Goal: Information Seeking & Learning: Learn about a topic

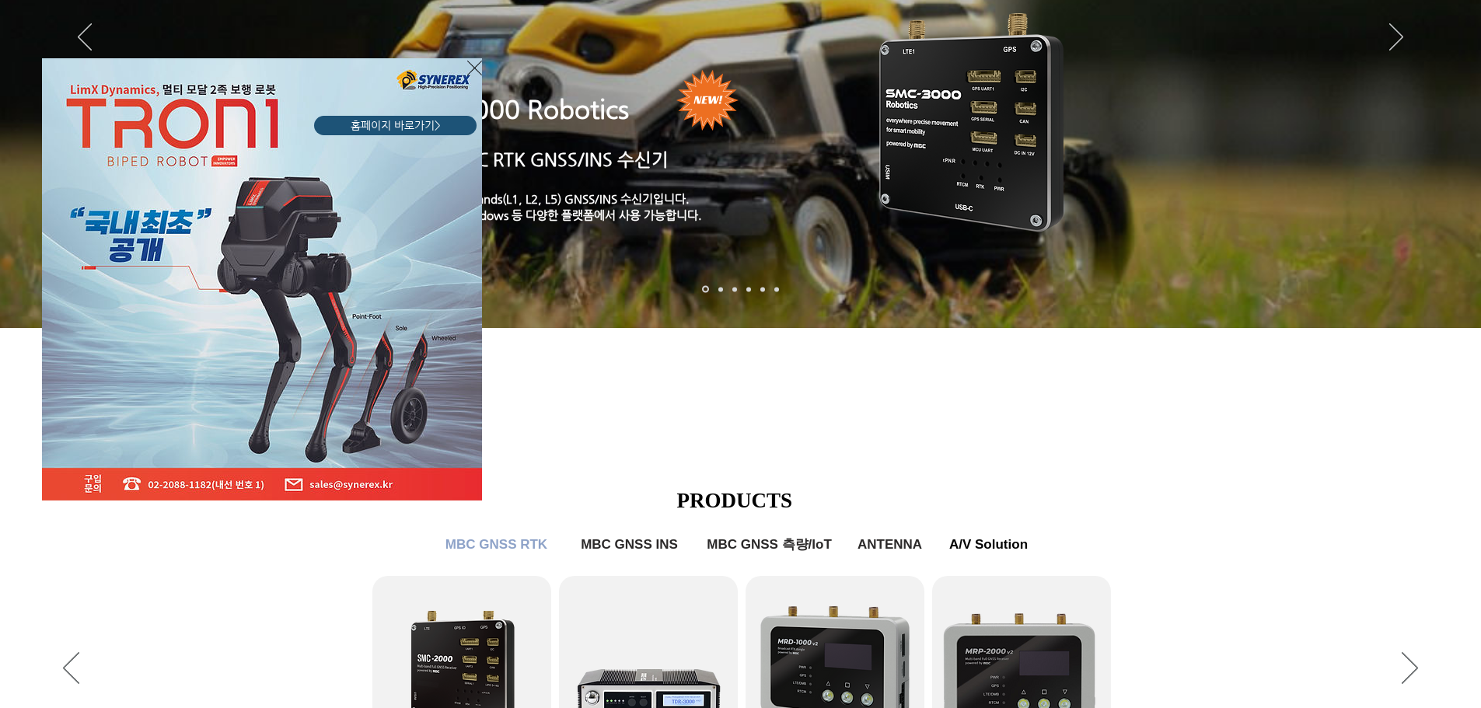
click at [474, 62] on icon "사이트로 돌아가기" at bounding box center [474, 67] width 15 height 19
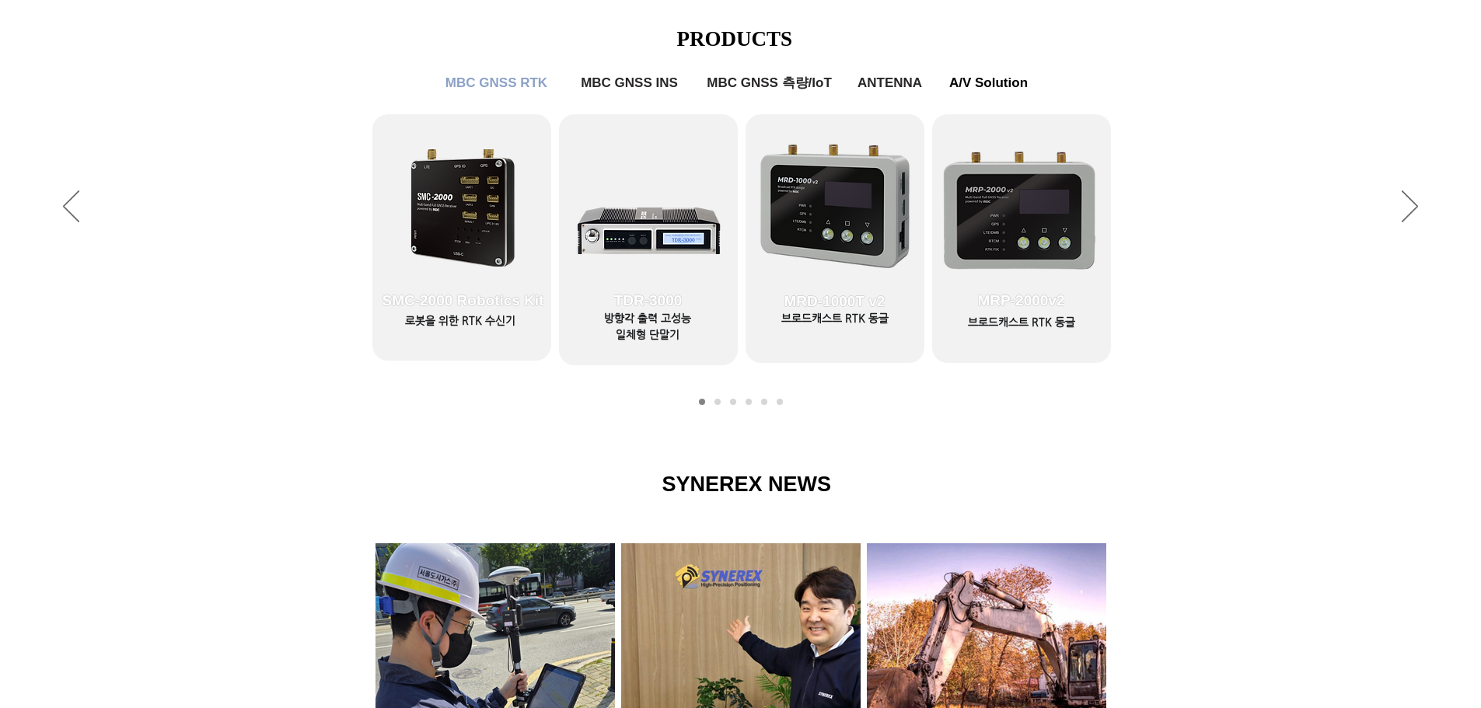
scroll to position [642, 0]
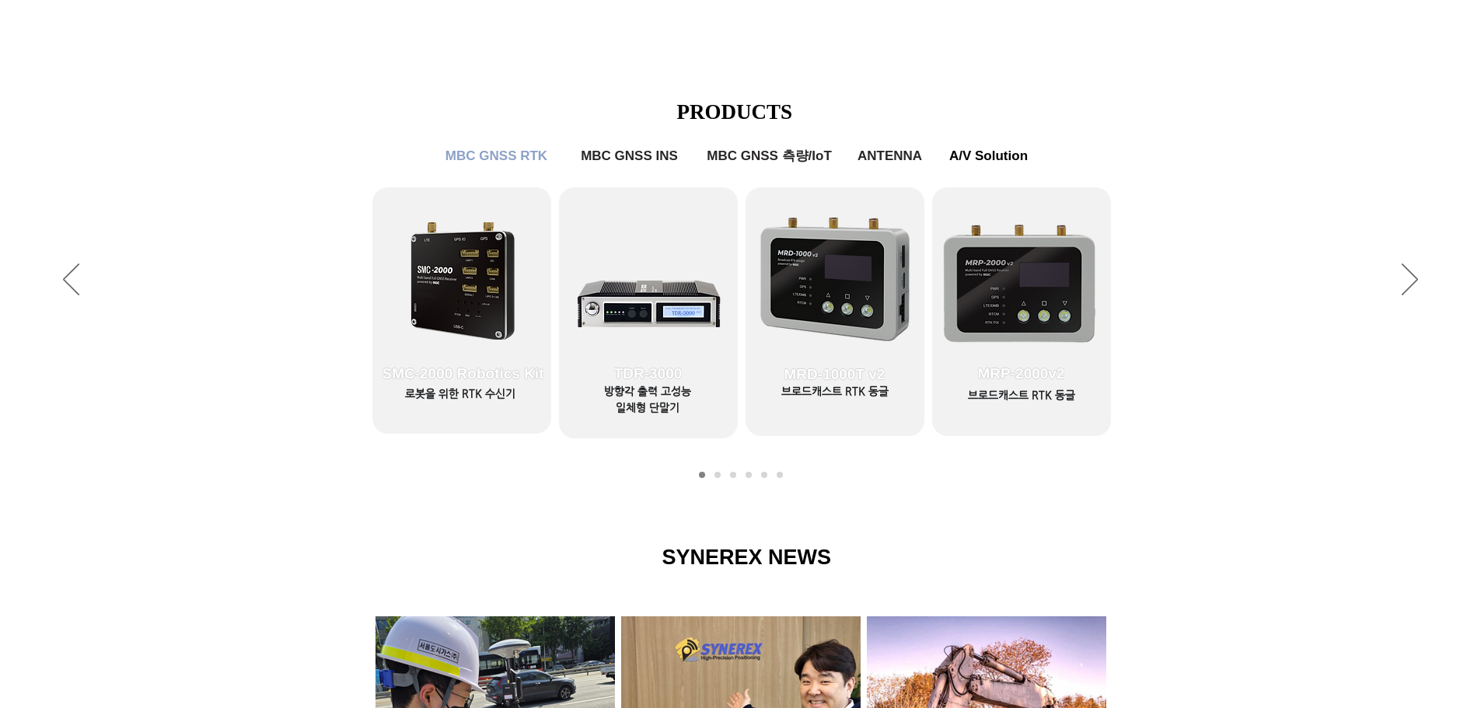
click at [1400, 288] on div "슬라이드쇼" at bounding box center [740, 281] width 1481 height 428
click at [1404, 284] on icon "다음" at bounding box center [1410, 280] width 16 height 32
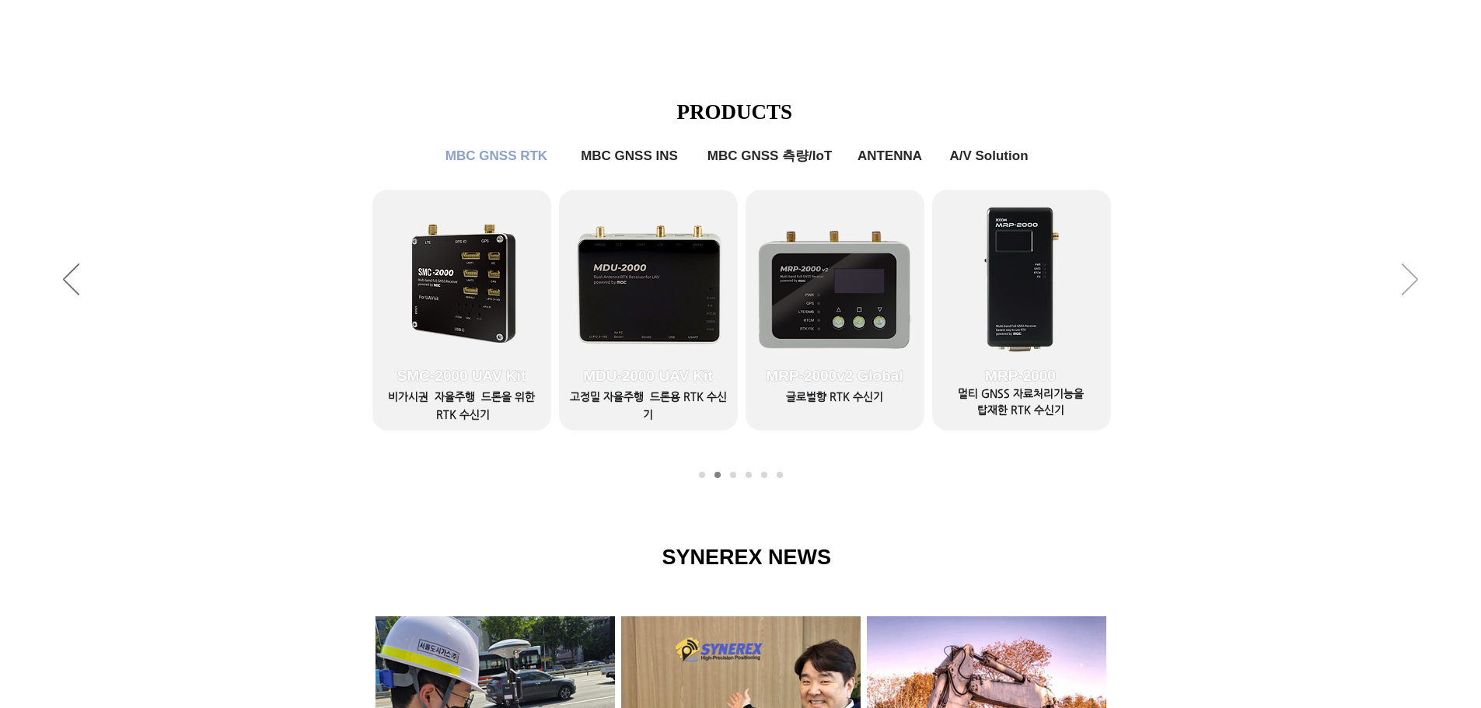
click at [1404, 284] on icon "다음" at bounding box center [1410, 280] width 16 height 32
click at [1409, 282] on icon "다음" at bounding box center [1410, 280] width 16 height 32
click at [1410, 282] on icon "다음" at bounding box center [1410, 280] width 16 height 32
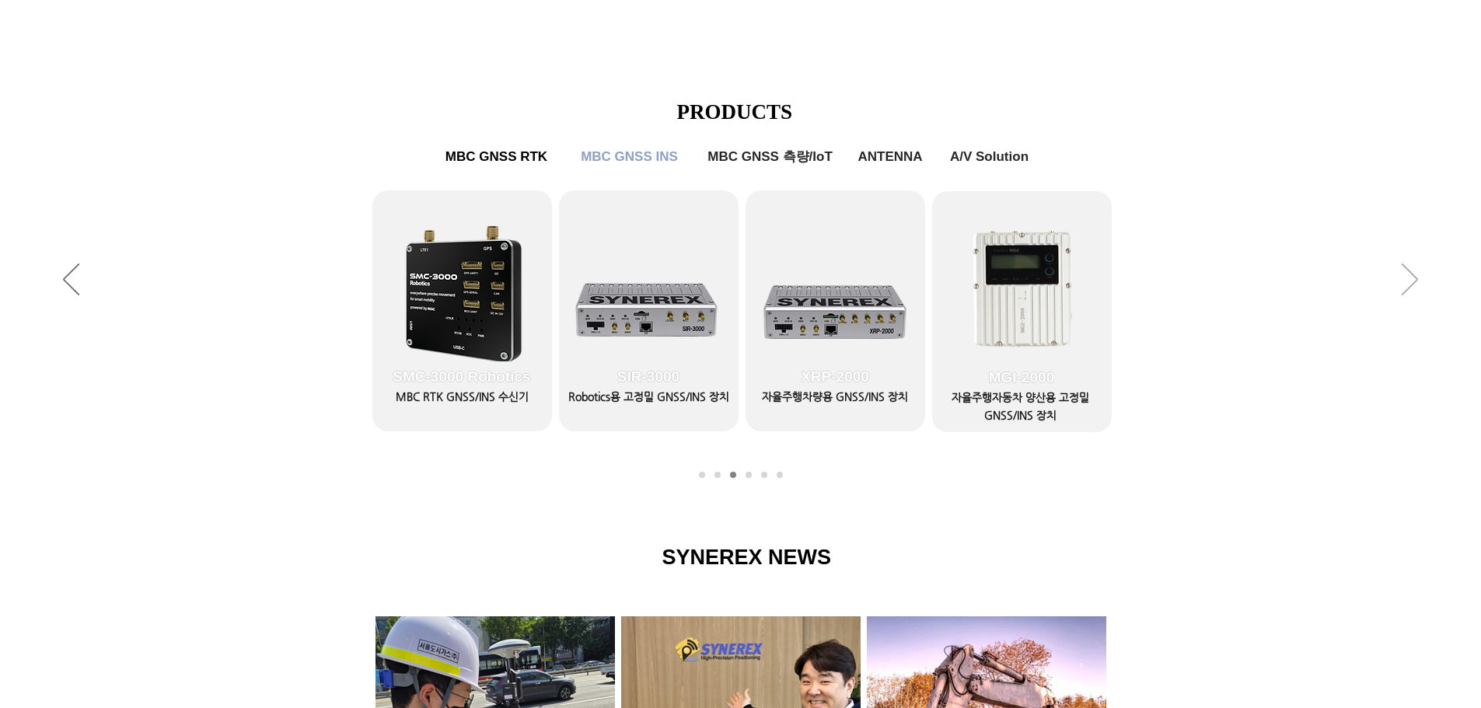
click at [1410, 282] on icon "다음" at bounding box center [1410, 280] width 16 height 32
click at [1423, 277] on div "슬라이드쇼" at bounding box center [740, 281] width 1481 height 428
click at [1419, 279] on div "슬라이드쇼" at bounding box center [740, 281] width 1481 height 428
click at [1416, 281] on icon "다음" at bounding box center [1410, 280] width 16 height 32
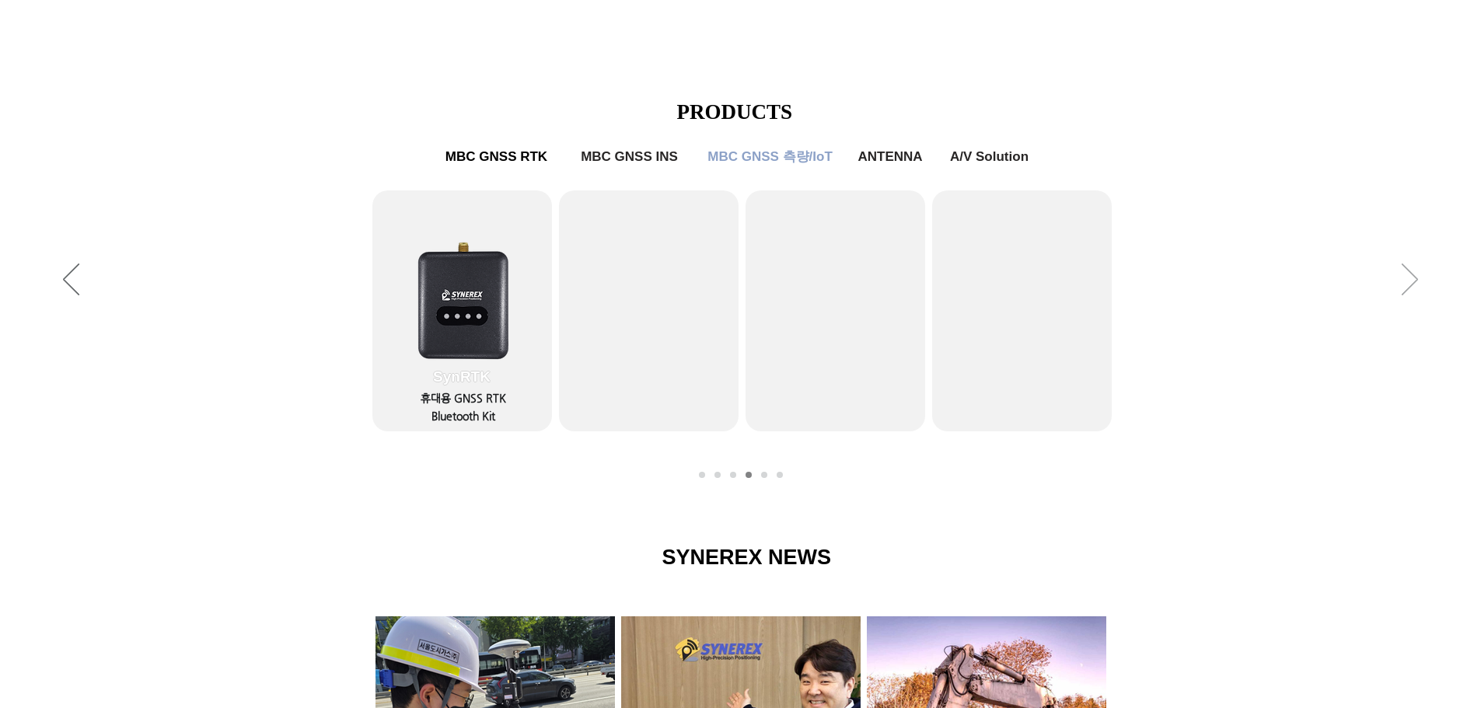
click at [1416, 281] on icon "다음" at bounding box center [1410, 280] width 16 height 32
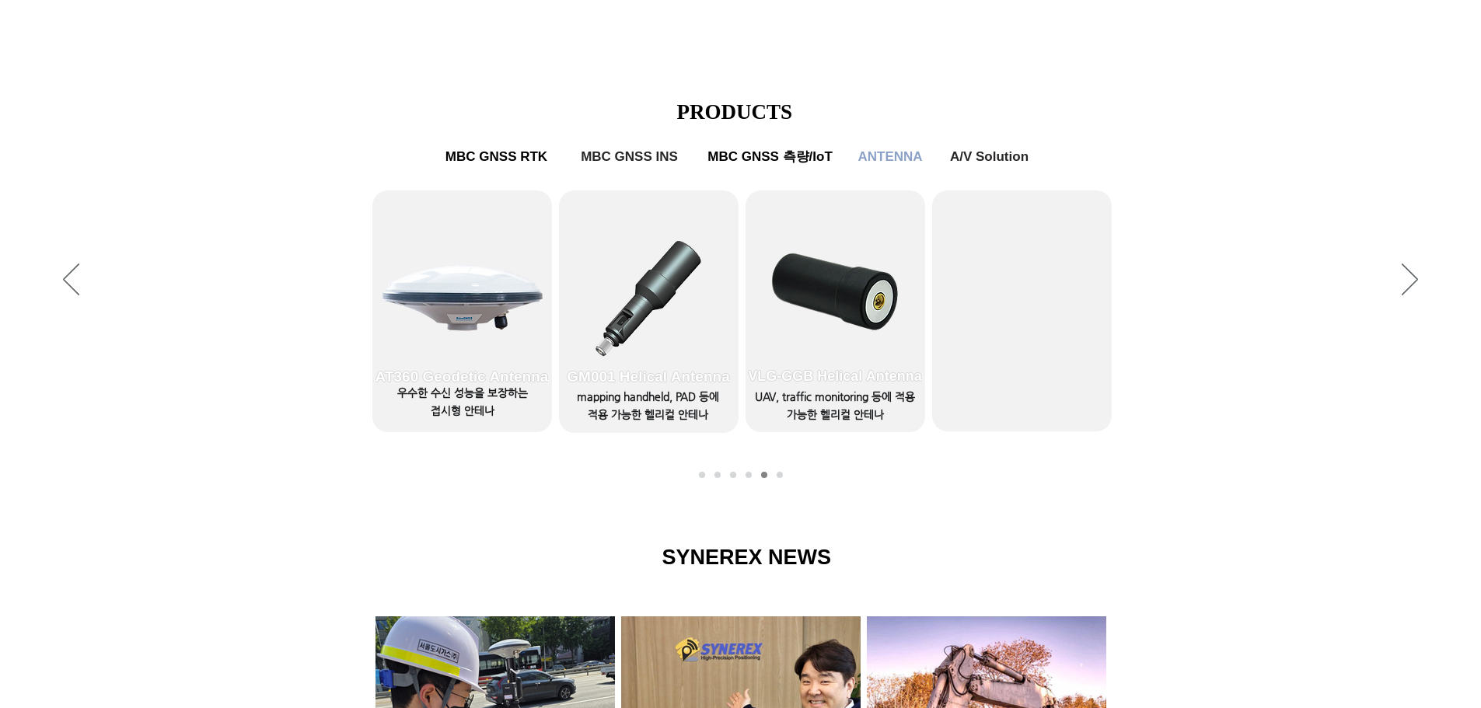
click at [83, 294] on div "슬라이드쇼" at bounding box center [740, 281] width 1481 height 428
click at [72, 294] on icon "이전" at bounding box center [71, 280] width 16 height 32
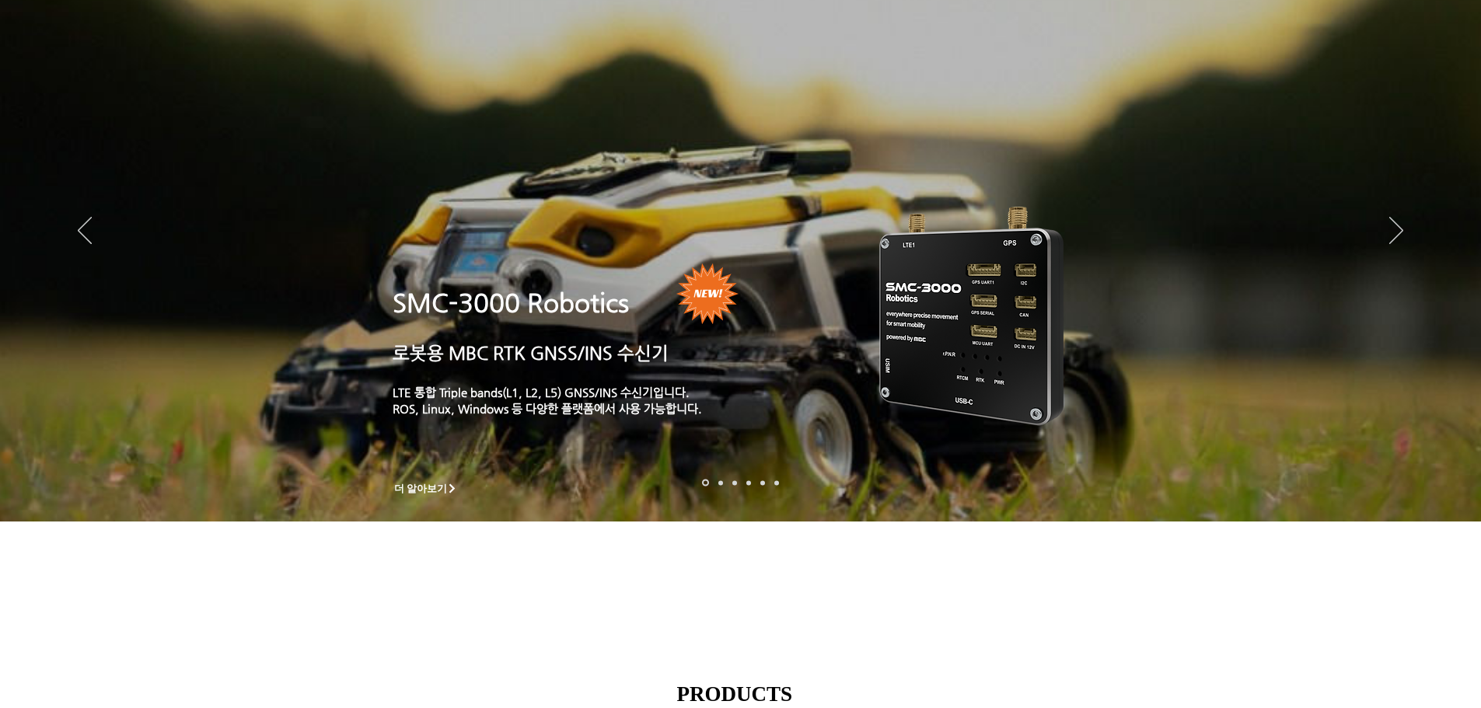
scroll to position [0, 0]
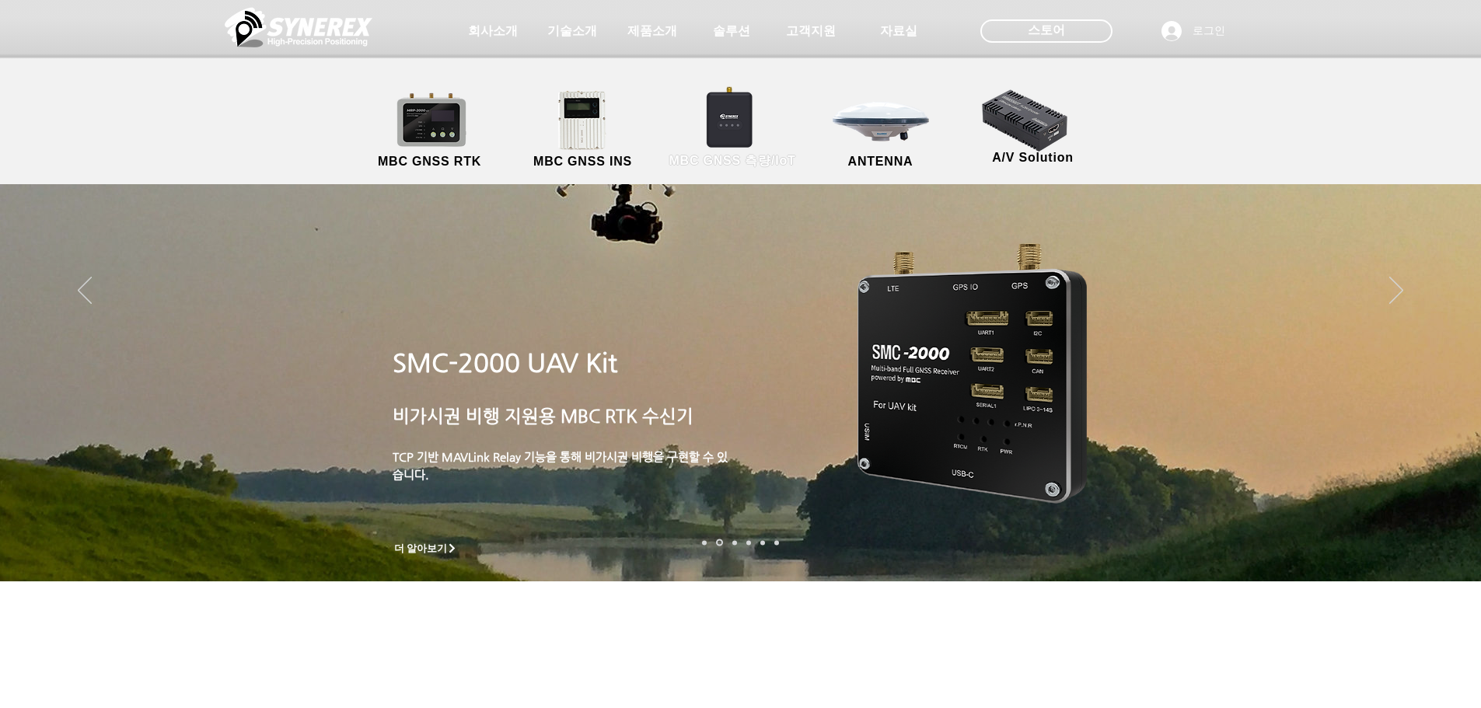
click at [734, 126] on link "MBC GNSS 측량/IoT" at bounding box center [733, 130] width 152 height 82
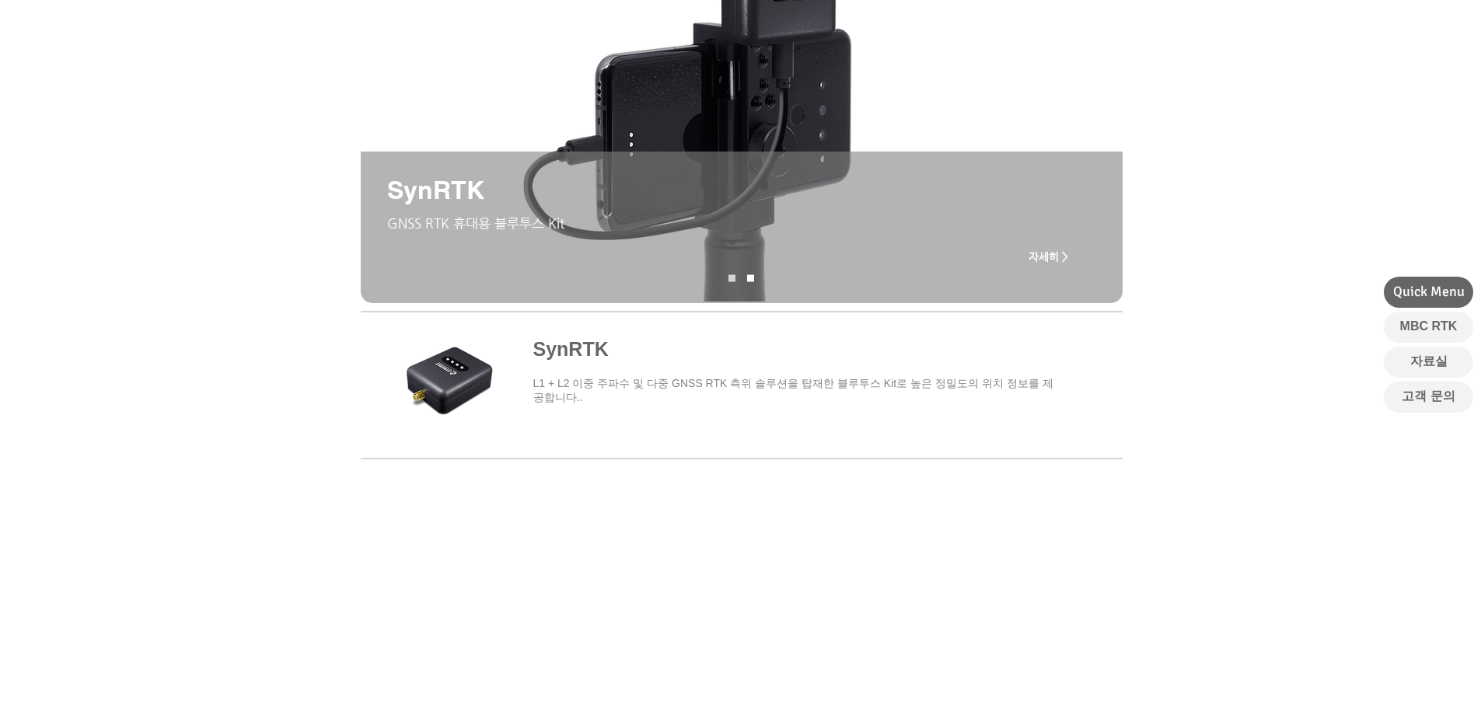
scroll to position [70, 0]
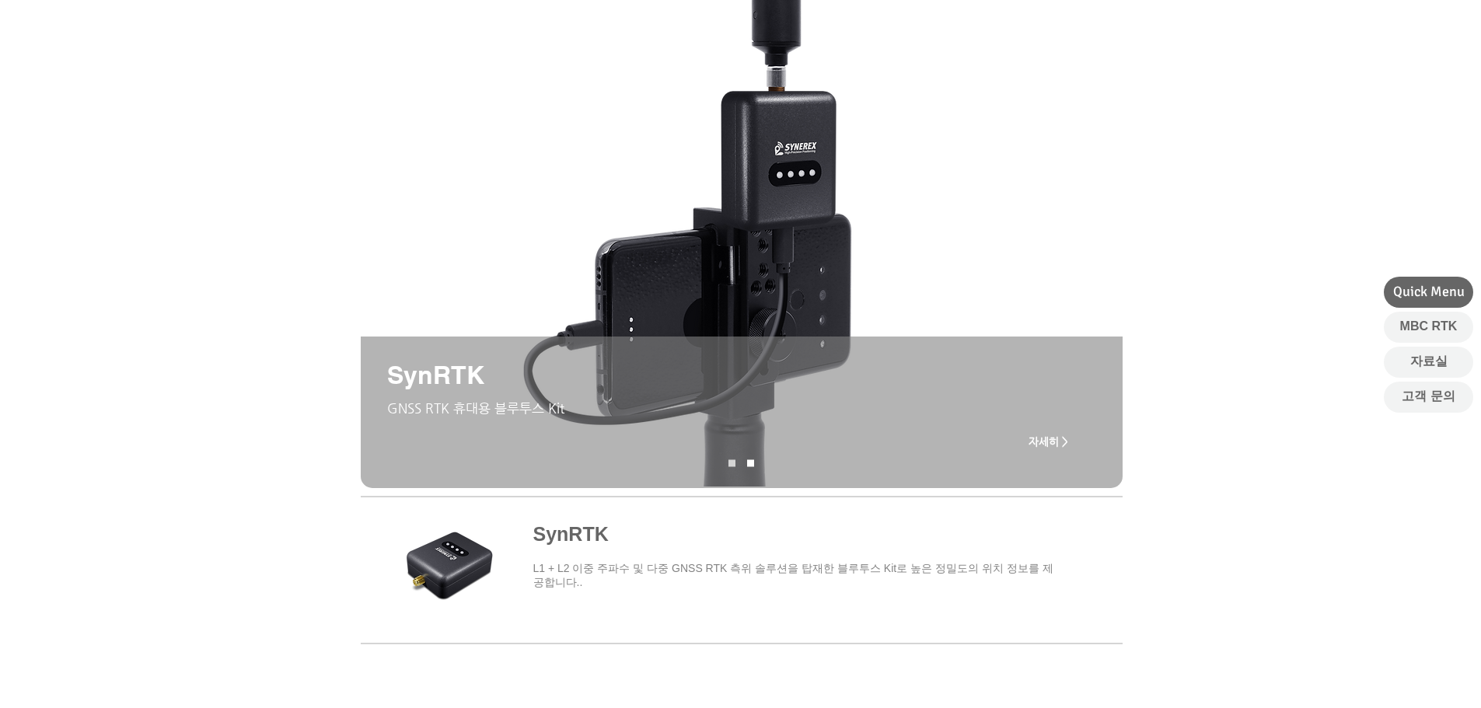
drag, startPoint x: 737, startPoint y: 465, endPoint x: 725, endPoint y: 466, distance: 11.7
click at [725, 466] on nav "슬라이드" at bounding box center [741, 463] width 37 height 7
click at [755, 463] on nav "슬라이드" at bounding box center [741, 463] width 37 height 7
click at [753, 464] on link "SynRNK" at bounding box center [750, 463] width 7 height 7
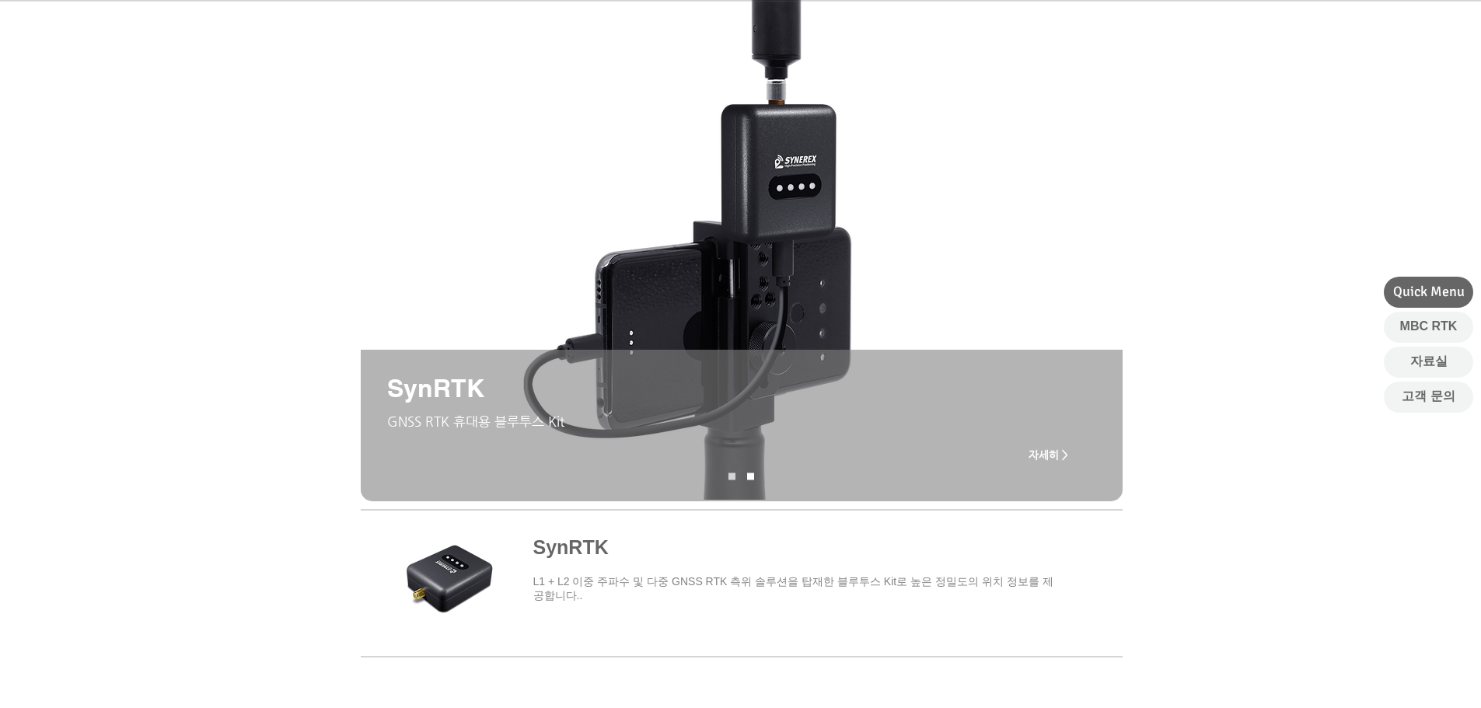
click at [751, 466] on div "슬라이드쇼" at bounding box center [742, 426] width 762 height 152
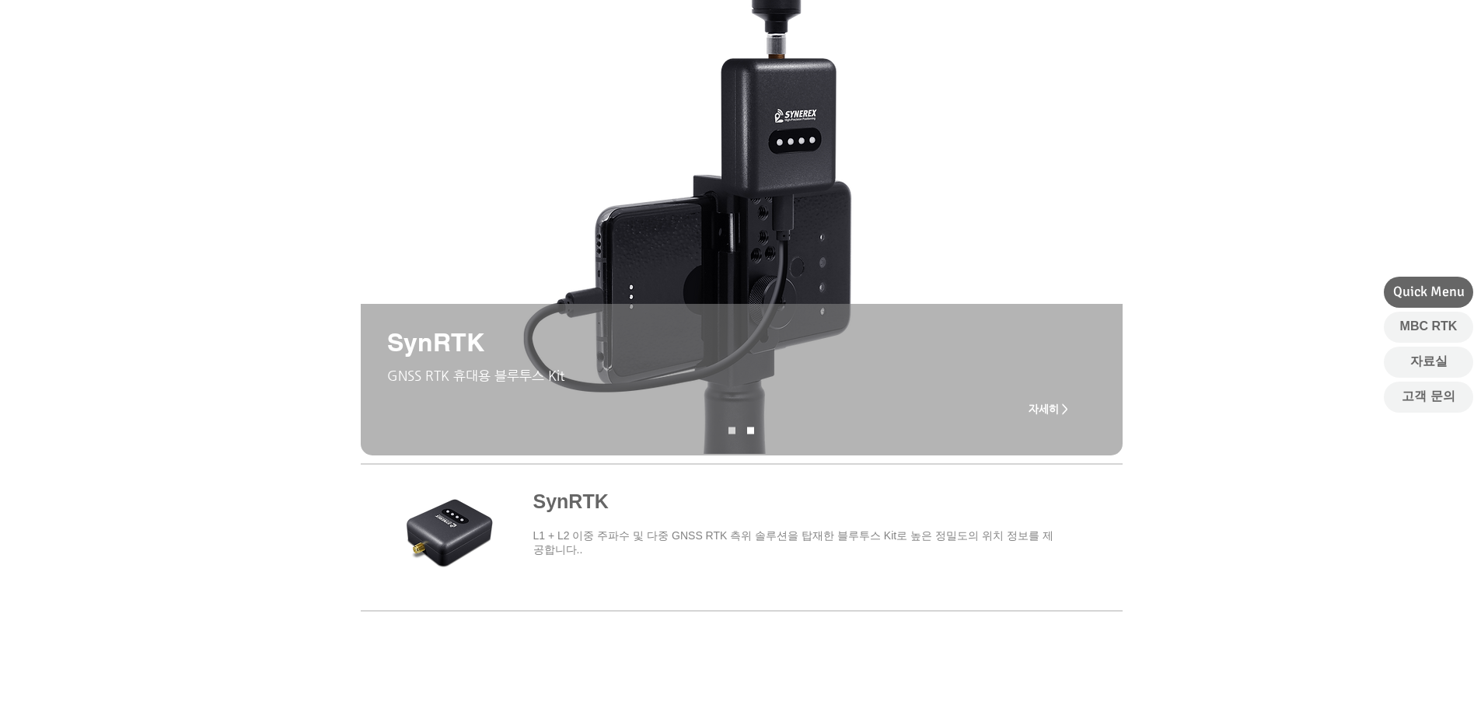
scroll to position [233, 0]
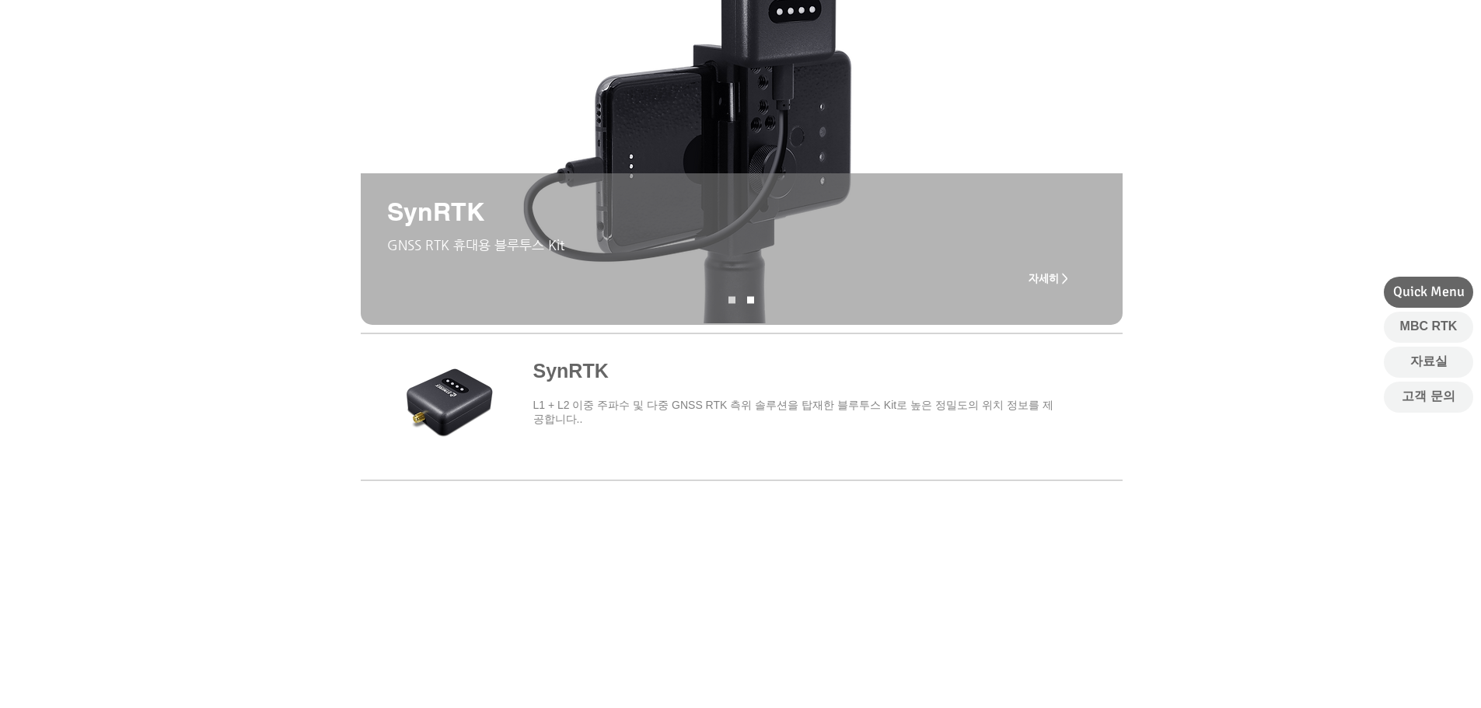
click at [1051, 274] on span "자세히 >" at bounding box center [1049, 278] width 40 height 12
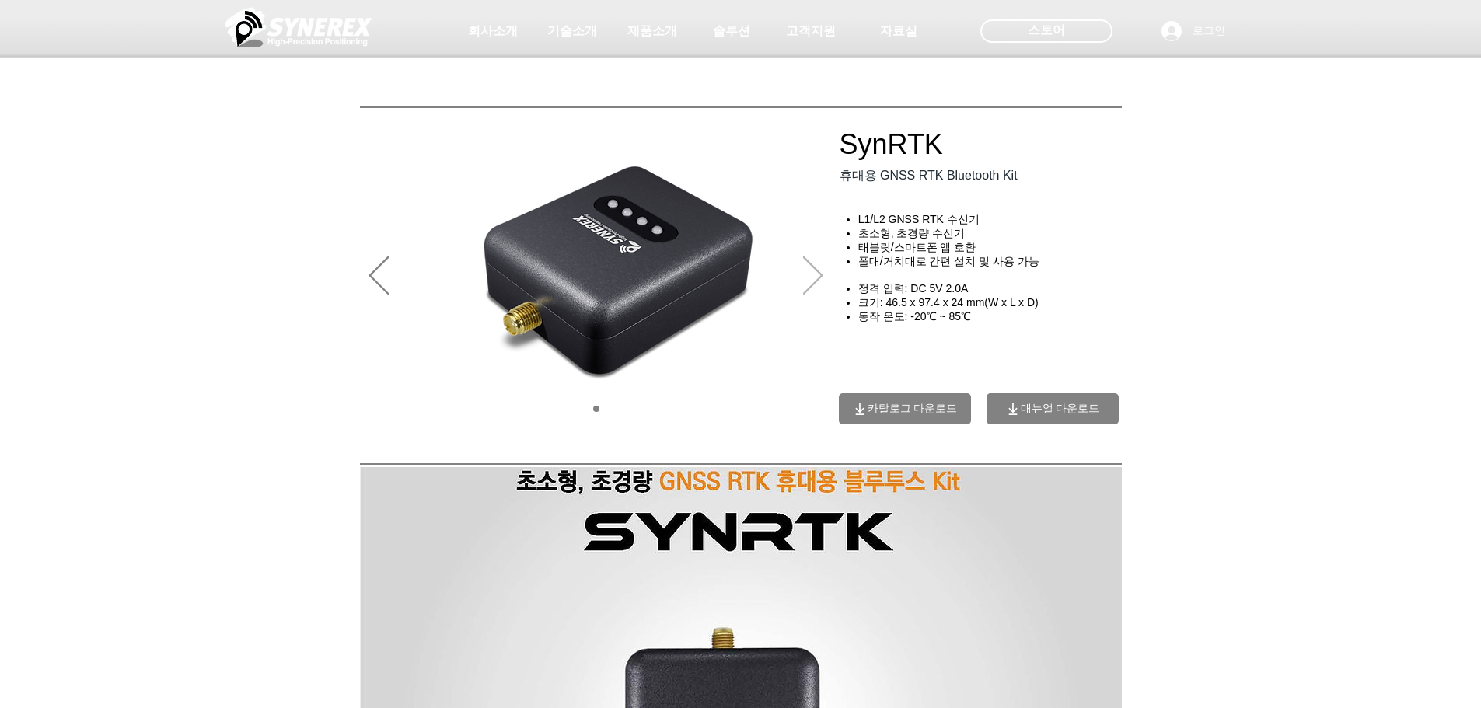
click at [812, 277] on icon "다음" at bounding box center [812, 276] width 19 height 38
click at [824, 270] on img "슬라이드쇼" at bounding box center [596, 276] width 473 height 311
click at [382, 261] on icon "이전" at bounding box center [378, 276] width 19 height 38
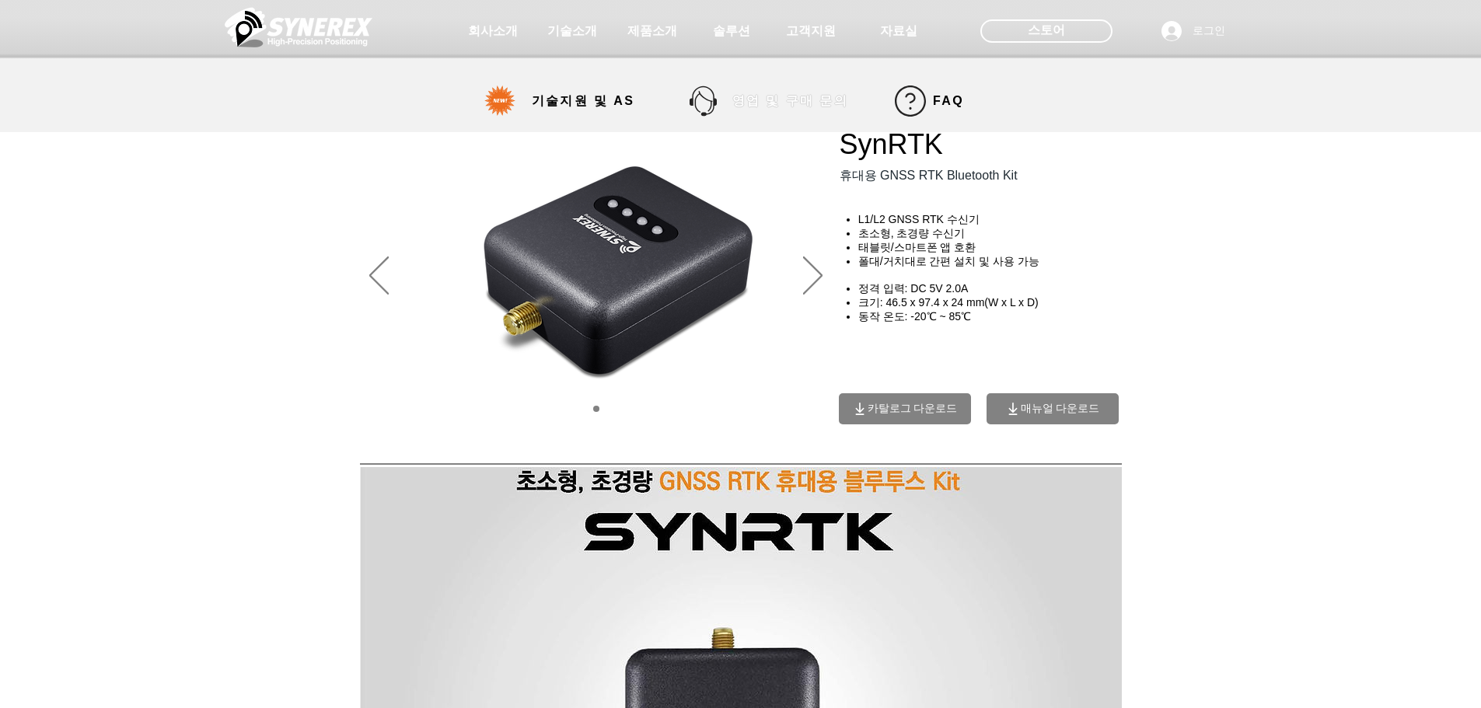
click at [779, 101] on span "영업 및 구매 문의" at bounding box center [790, 101] width 116 height 16
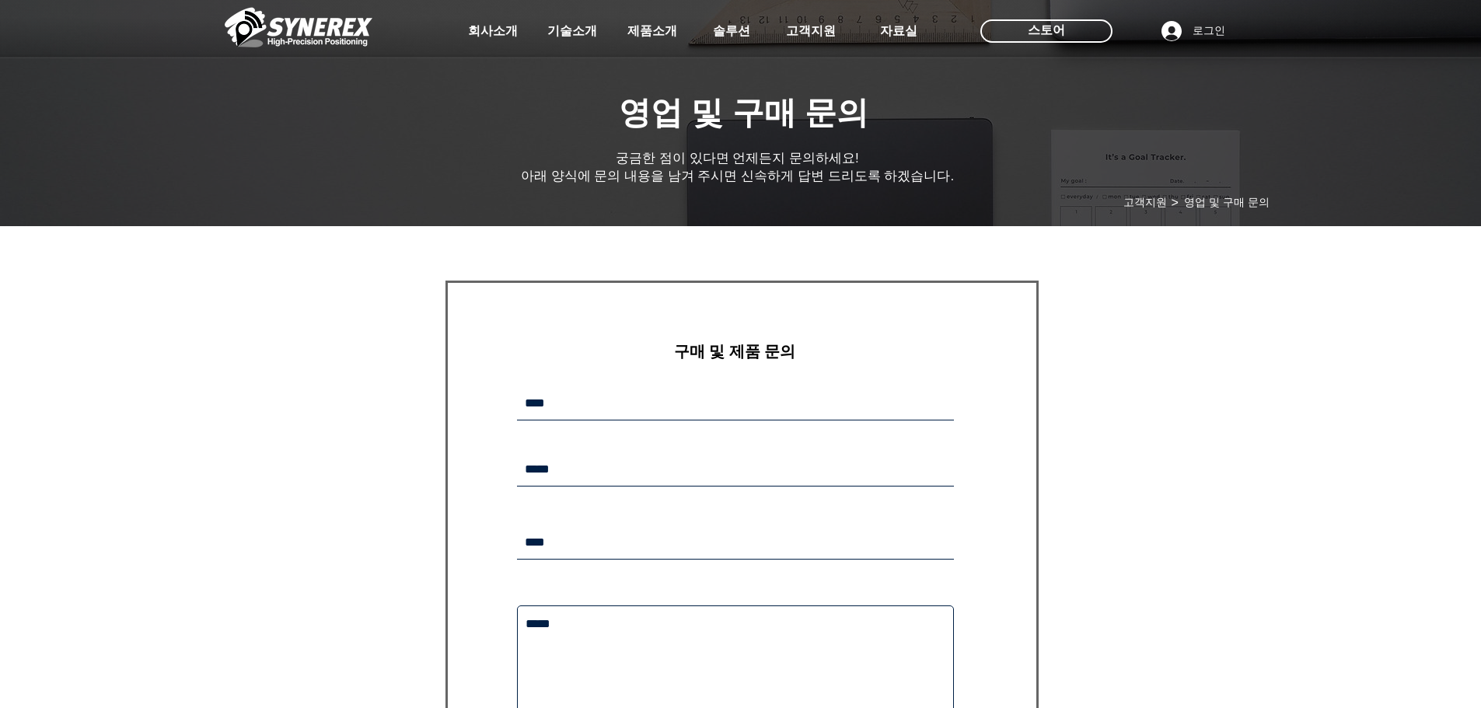
drag, startPoint x: 776, startPoint y: 173, endPoint x: 967, endPoint y: 186, distance: 191.7
click at [875, 178] on div at bounding box center [740, 115] width 1481 height 230
click at [970, 186] on div at bounding box center [740, 115] width 1481 height 230
drag, startPoint x: 970, startPoint y: 186, endPoint x: 533, endPoint y: 166, distance: 438.1
click at [533, 166] on div at bounding box center [740, 115] width 1481 height 230
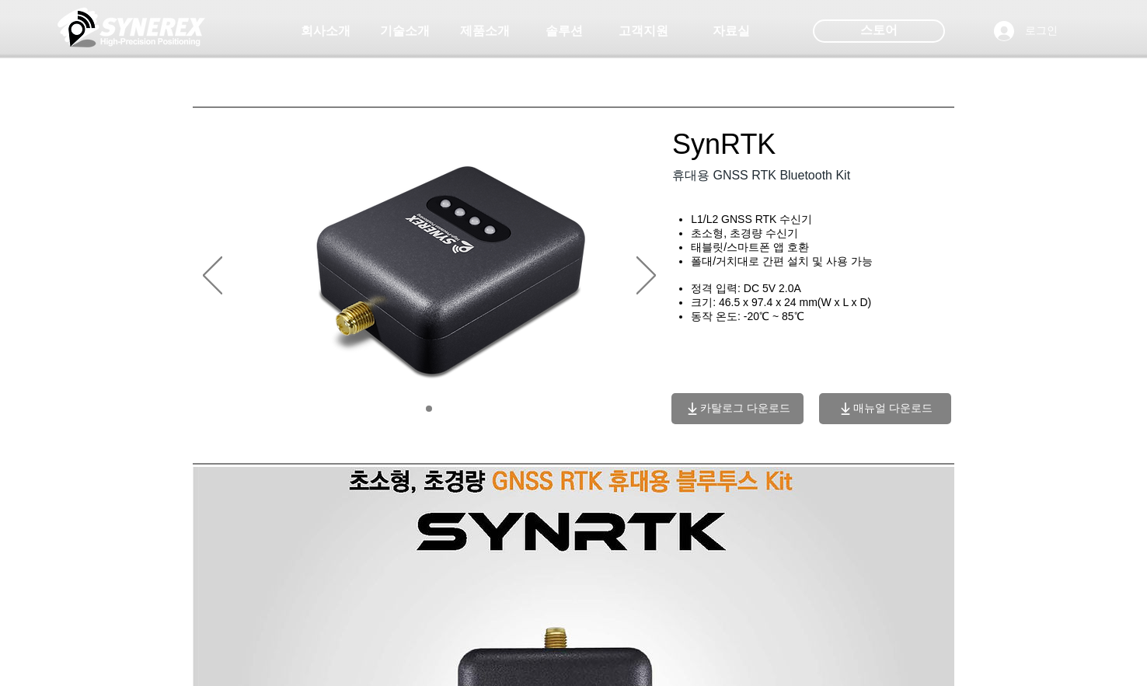
click at [864, 175] on div at bounding box center [573, 115] width 1147 height 230
drag, startPoint x: 861, startPoint y: 179, endPoint x: 695, endPoint y: 179, distance: 166.4
click at [695, 179] on div at bounding box center [573, 115] width 1147 height 230
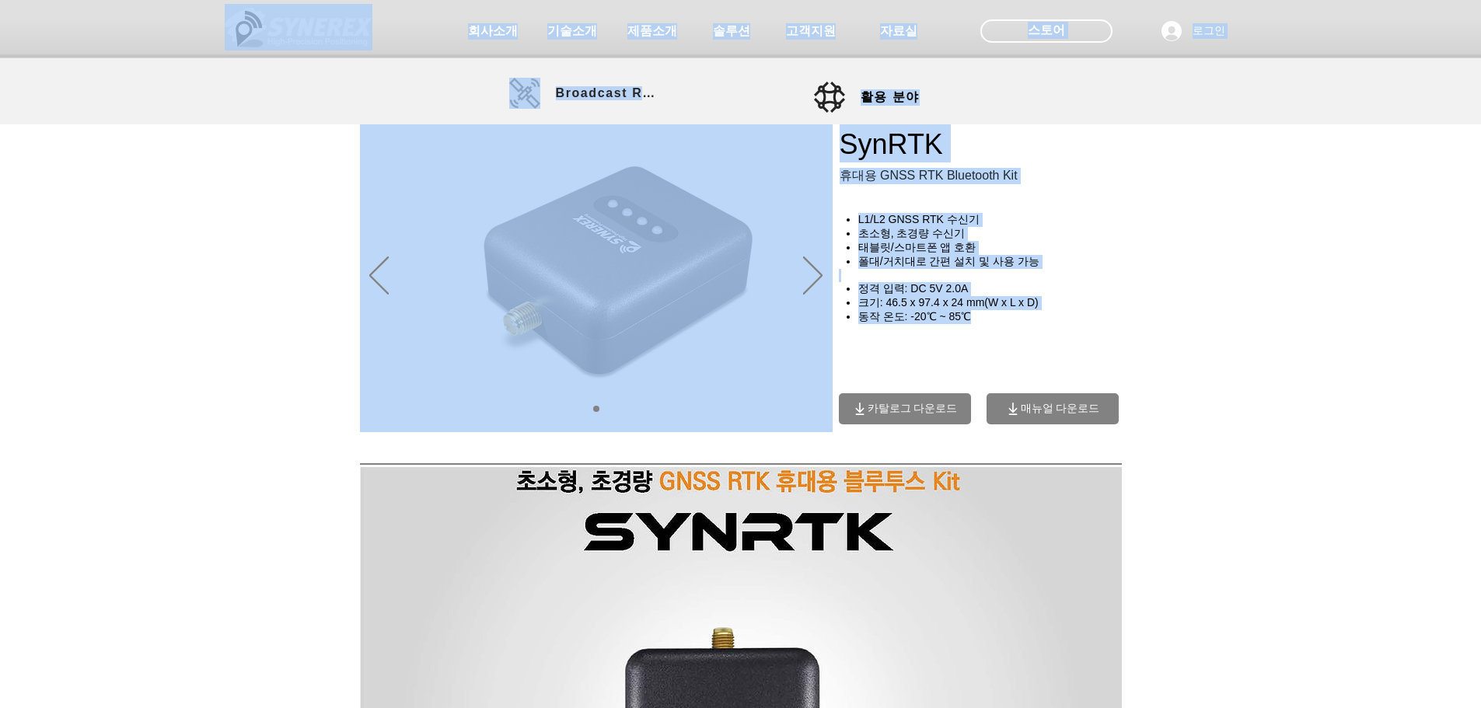
drag, startPoint x: 991, startPoint y: 316, endPoint x: 867, endPoint y: 224, distance: 154.6
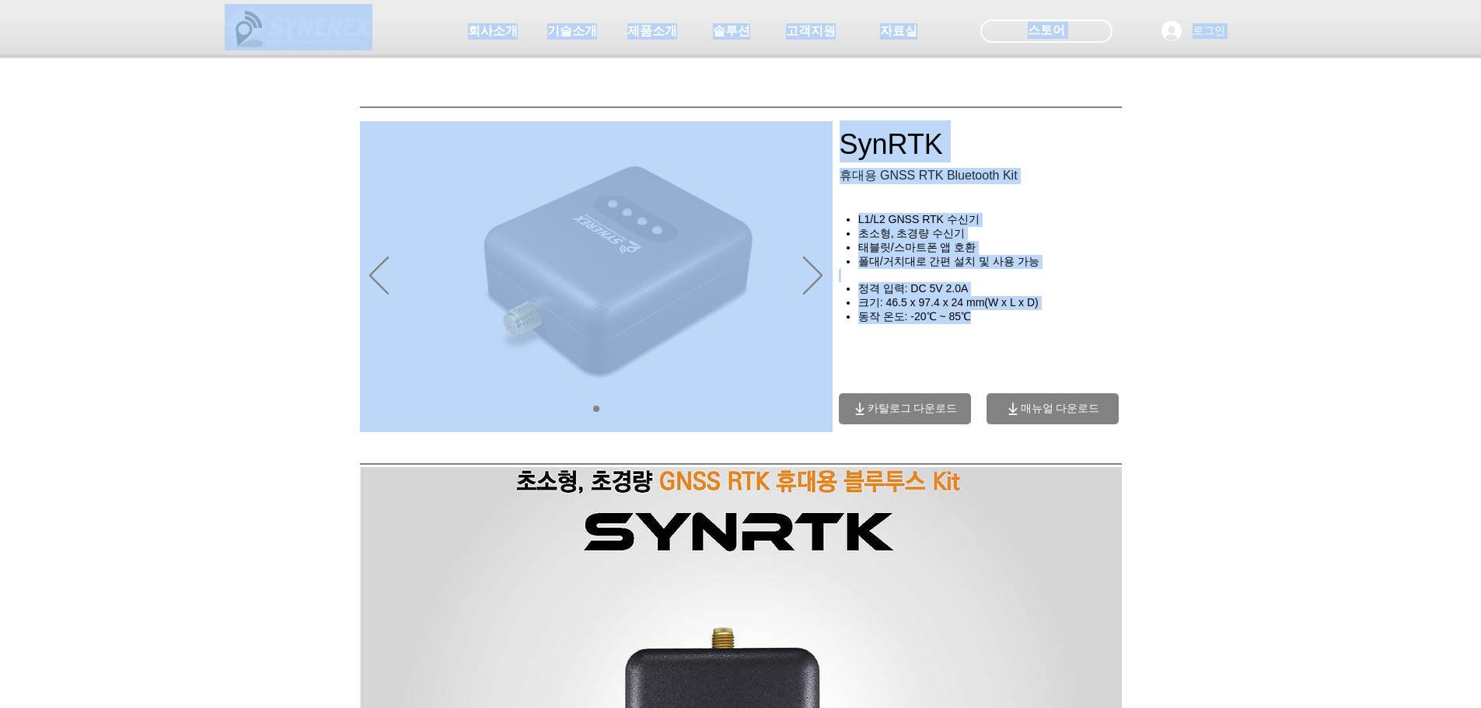
click at [980, 303] on span "​크기: 46.5 x 97.4 x 24 mm(W x L x D)" at bounding box center [948, 302] width 180 height 12
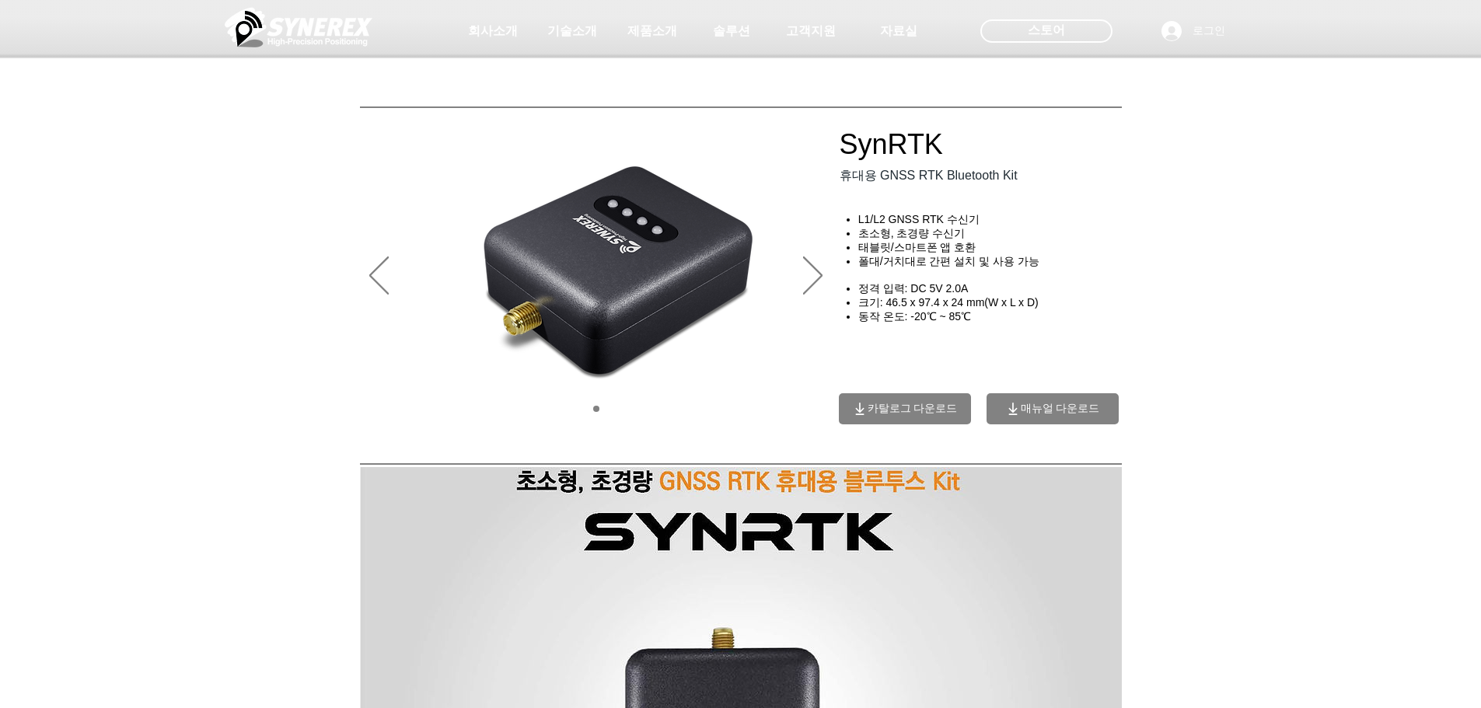
click at [983, 321] on h4 "동작 온도: -20℃ ~ 85℃" at bounding box center [995, 317] width 275 height 14
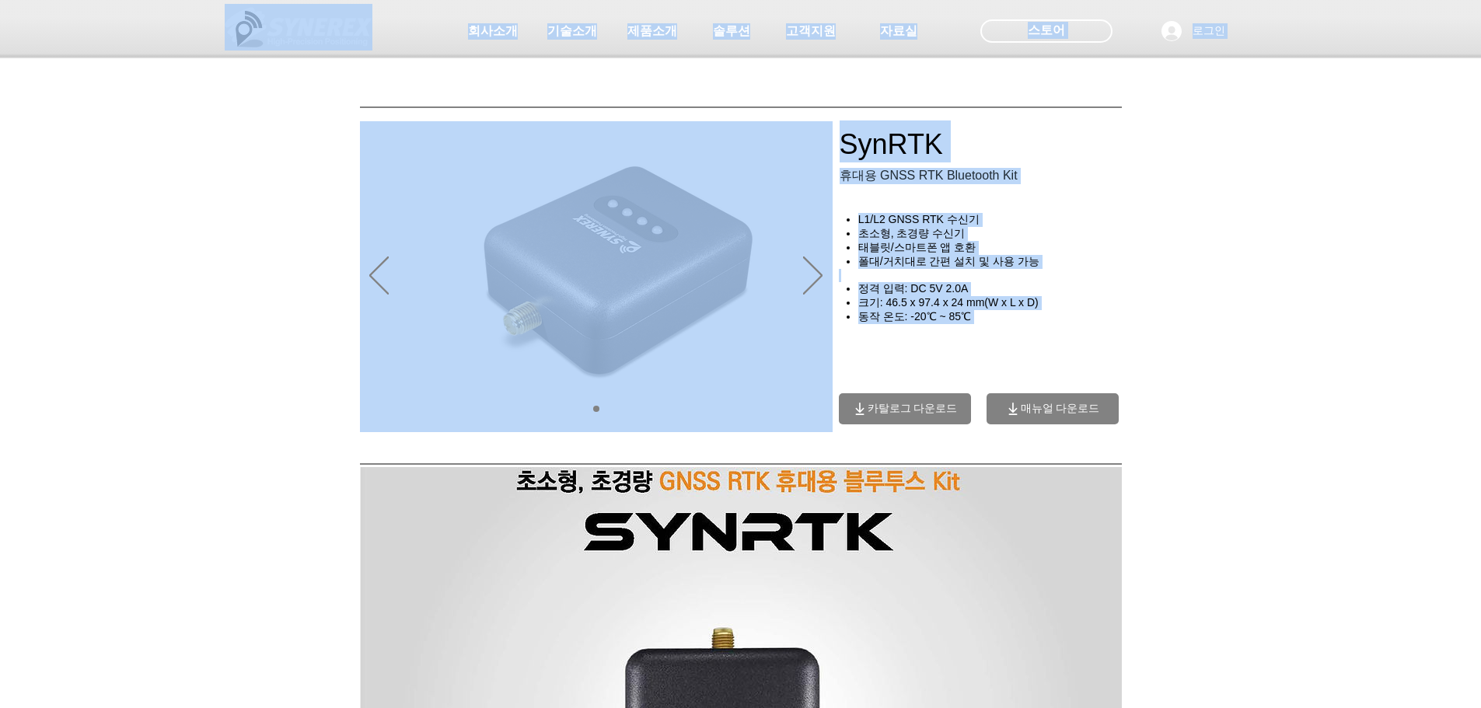
drag, startPoint x: 975, startPoint y: 319, endPoint x: 869, endPoint y: 220, distance: 144.7
click at [945, 288] on span "정격 입력: DC 5V 2.0A" at bounding box center [913, 288] width 110 height 12
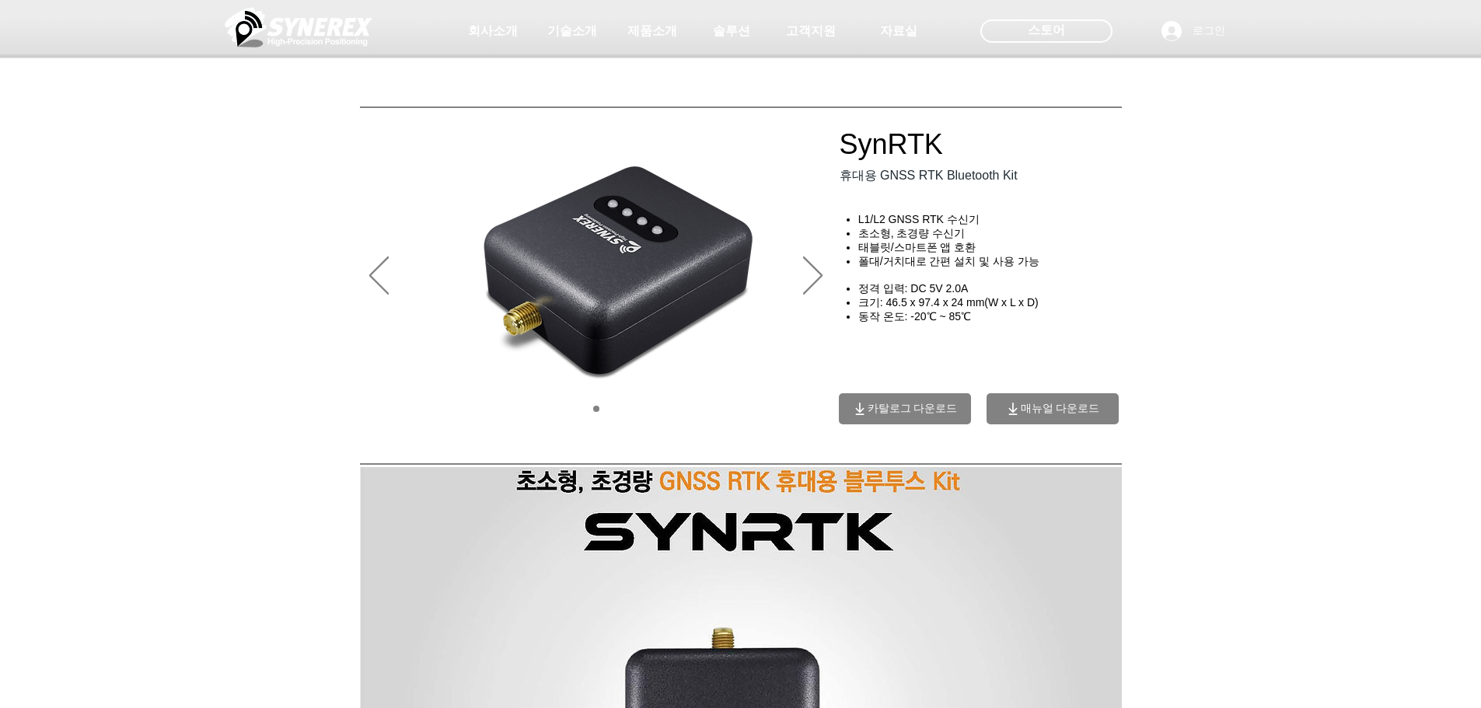
click at [971, 315] on span "동작 온도: -20℃ ~ 85℃" at bounding box center [914, 316] width 113 height 12
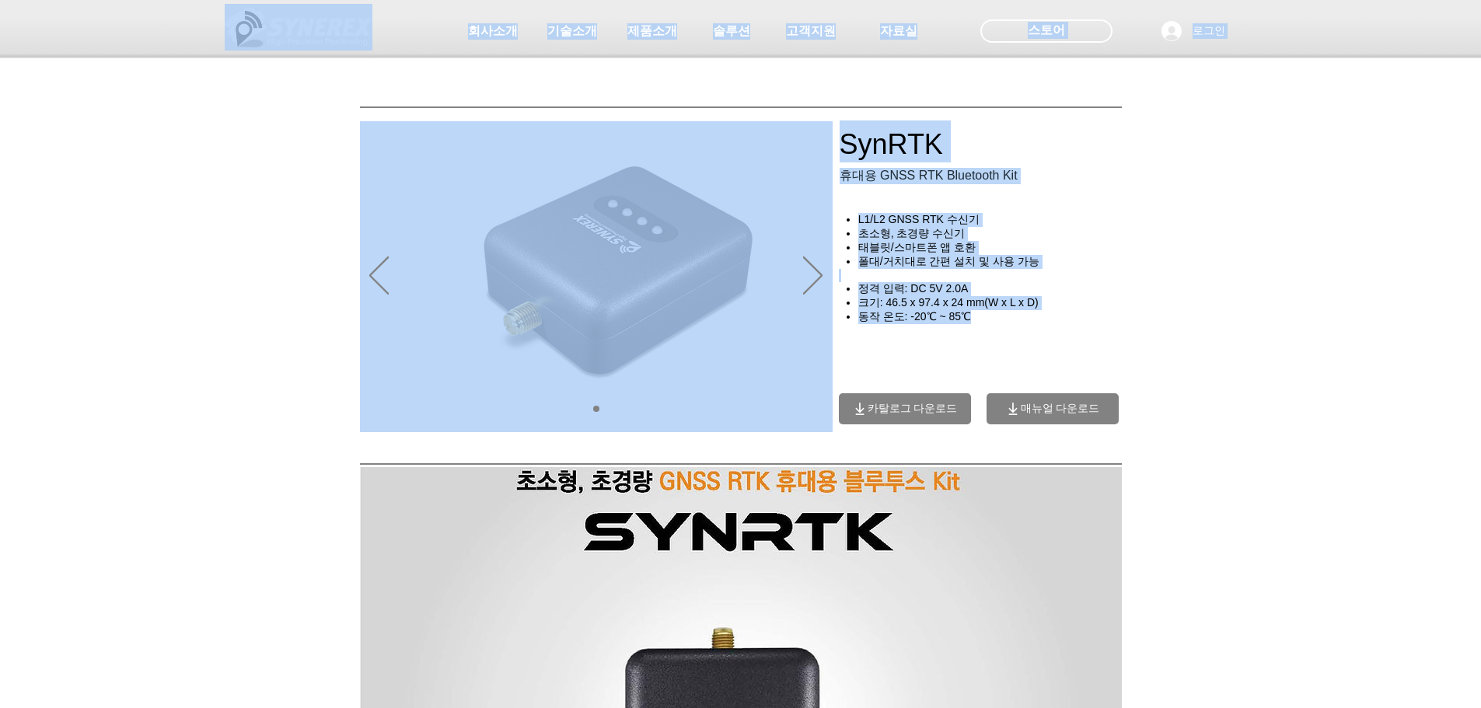
drag, startPoint x: 982, startPoint y: 324, endPoint x: 864, endPoint y: 226, distance: 152.9
click at [1001, 324] on h4 "동작 온도: -20℃ ~ 85℃" at bounding box center [995, 317] width 275 height 14
click at [1000, 327] on div "SynRTK 휴대용 GNSS RTK Bluetooth Kit L1/L2 GNSS RTK 수신기 초소형, 초경량 수신기 태블릿/스마트폰 앱 호환…" at bounding box center [994, 273] width 311 height 309
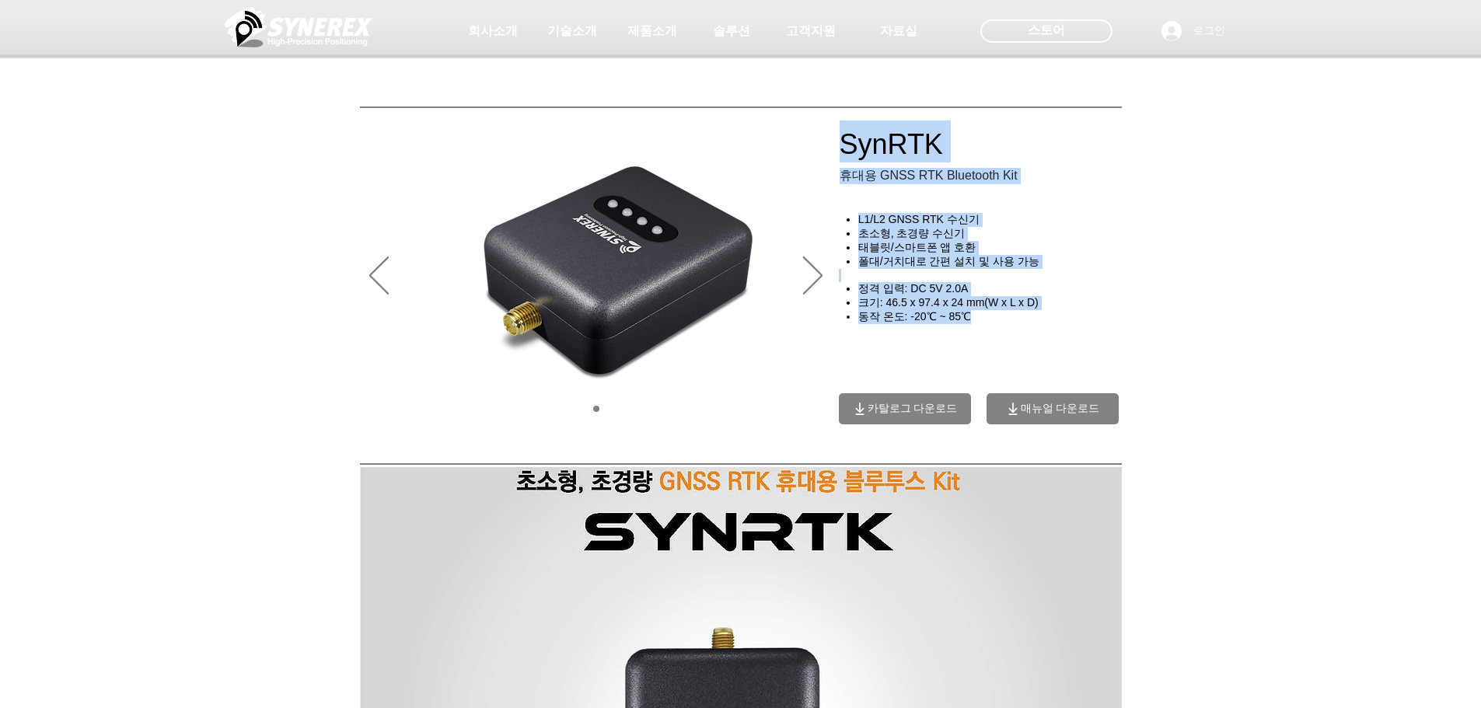
click at [1000, 329] on div "main content" at bounding box center [994, 273] width 311 height 309
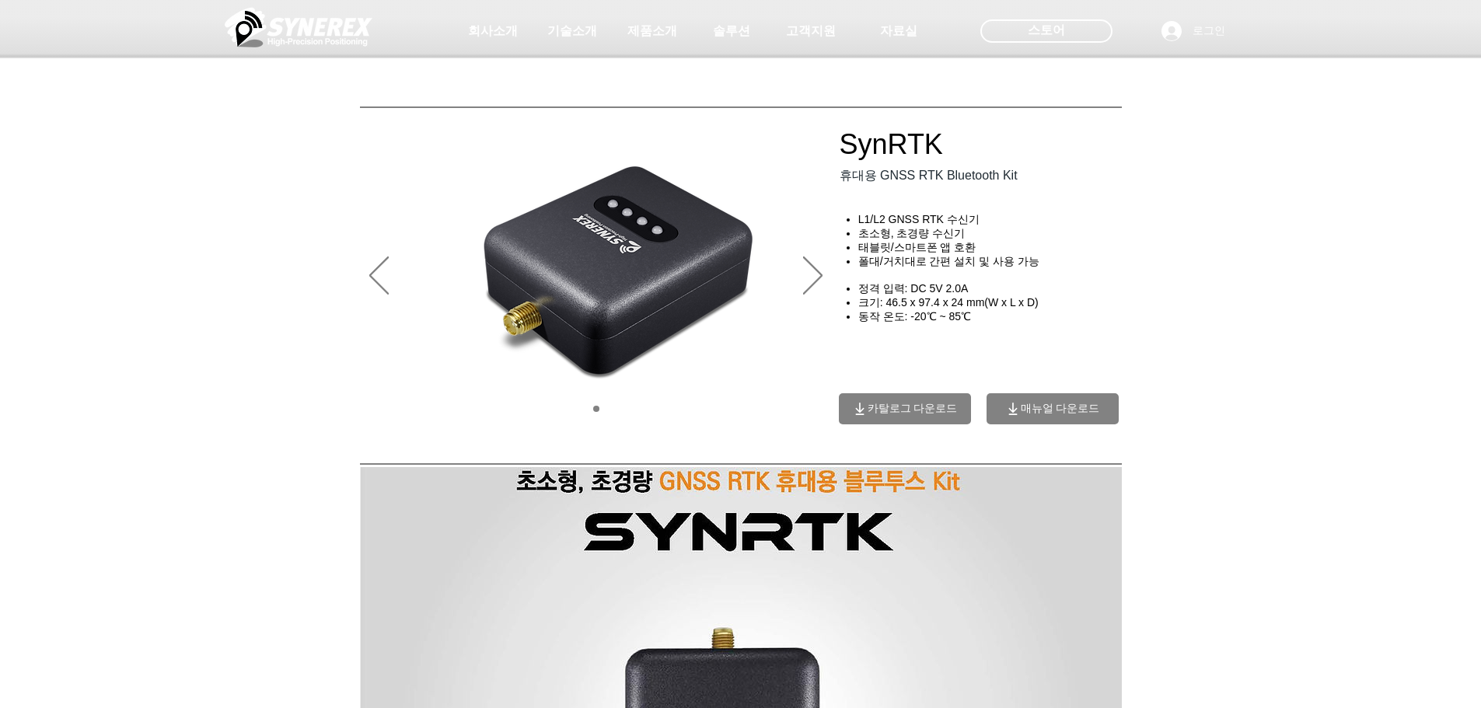
click at [1416, 344] on div "main content" at bounding box center [740, 342] width 1481 height 209
click at [1248, 359] on div "main content" at bounding box center [740, 342] width 1481 height 209
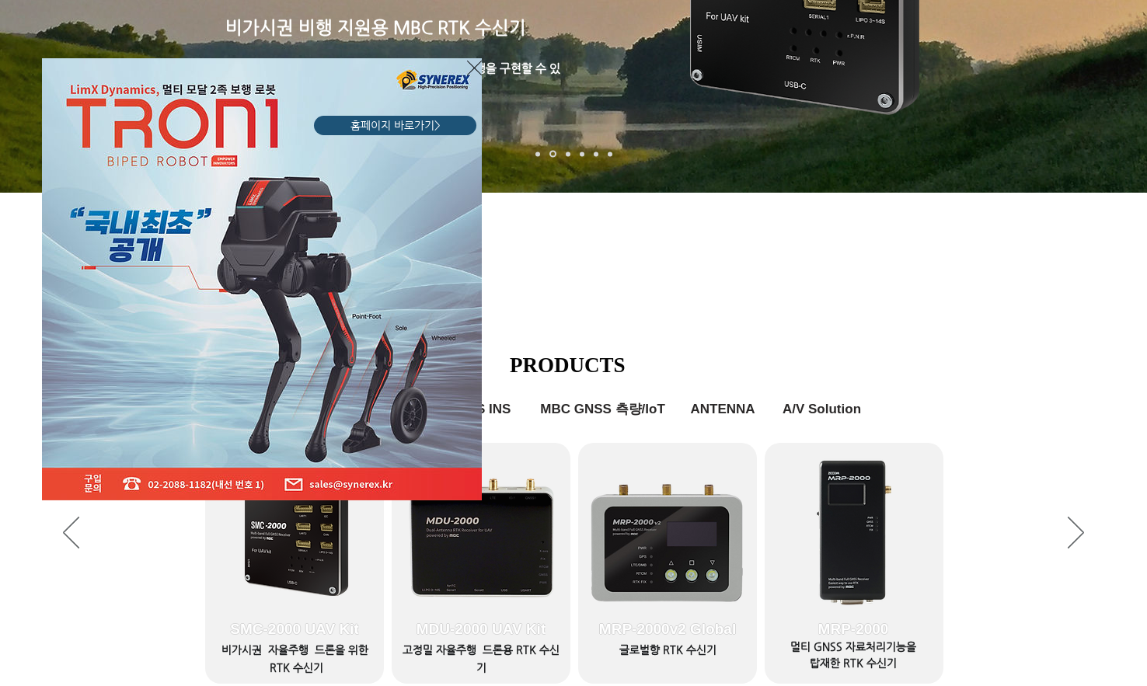
click at [476, 69] on icon "사이트로 돌아가기" at bounding box center [474, 68] width 15 height 15
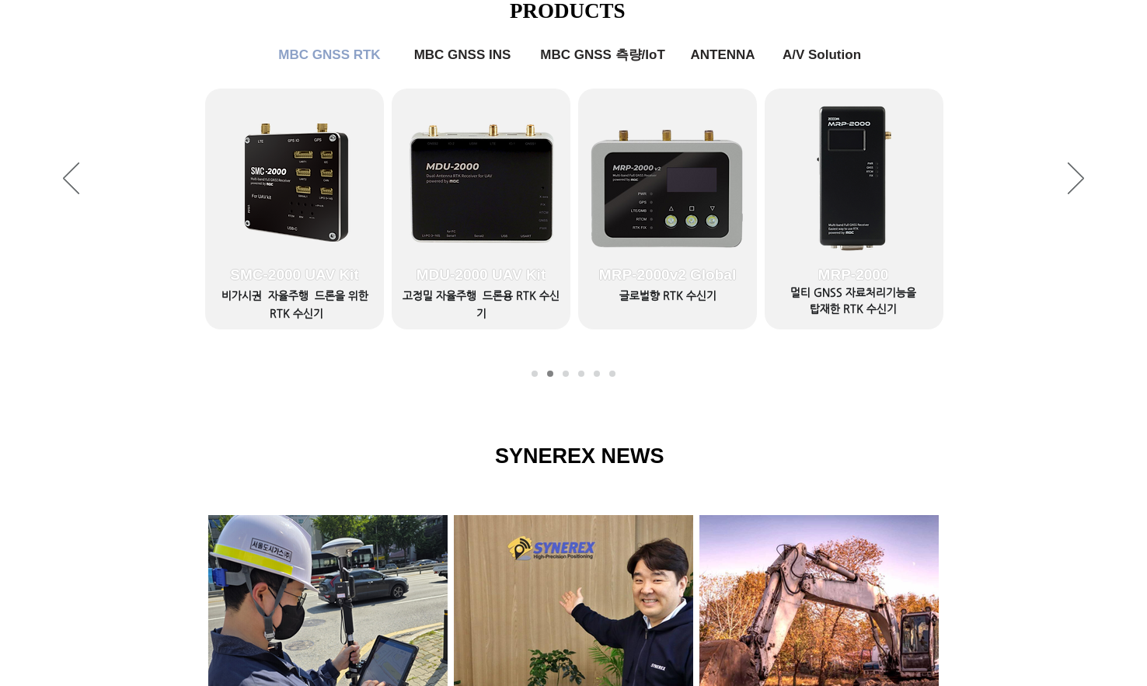
scroll to position [432, 0]
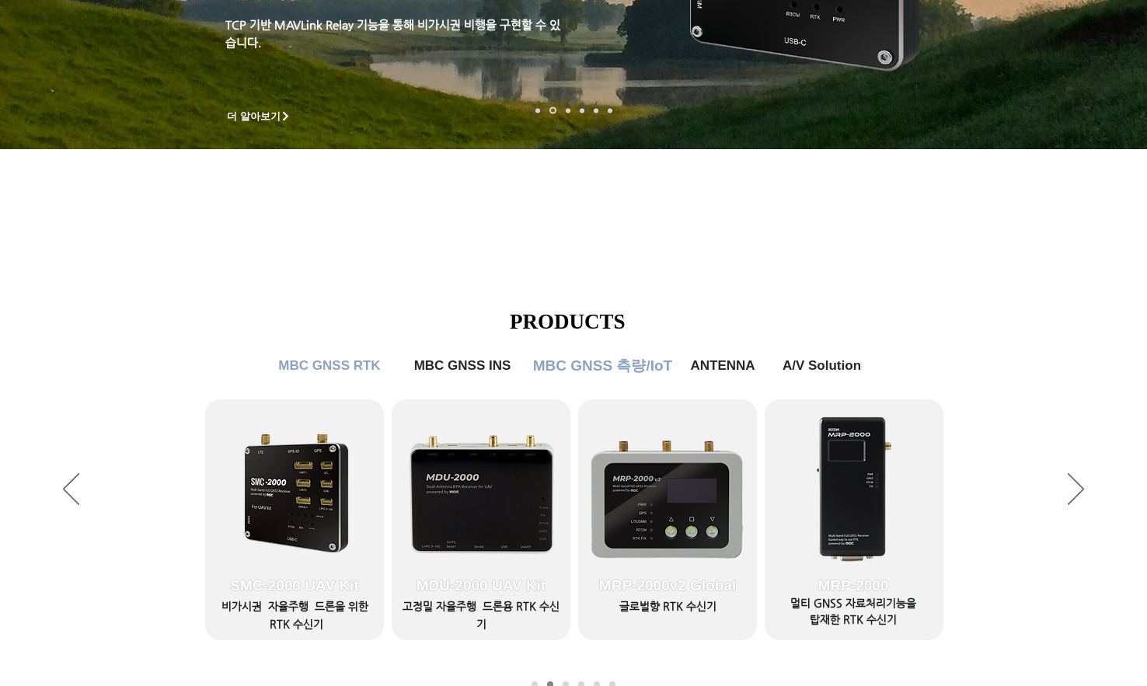
click at [651, 377] on span "MBC GNSS 측량/IoT" at bounding box center [603, 366] width 148 height 31
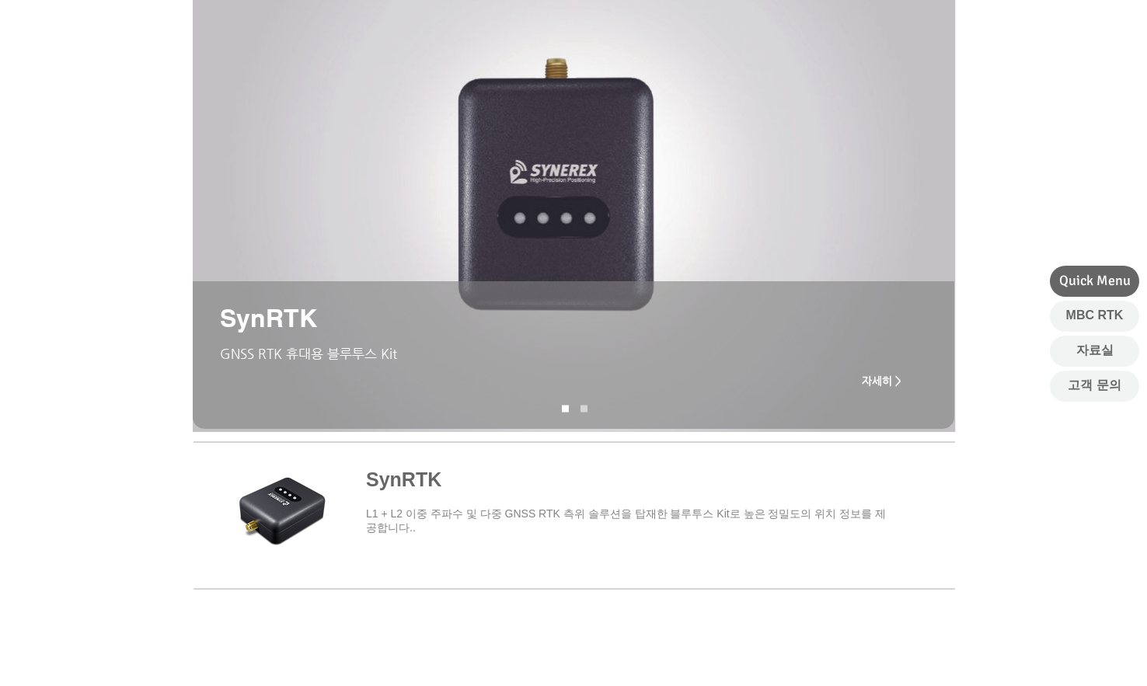
scroll to position [233, 0]
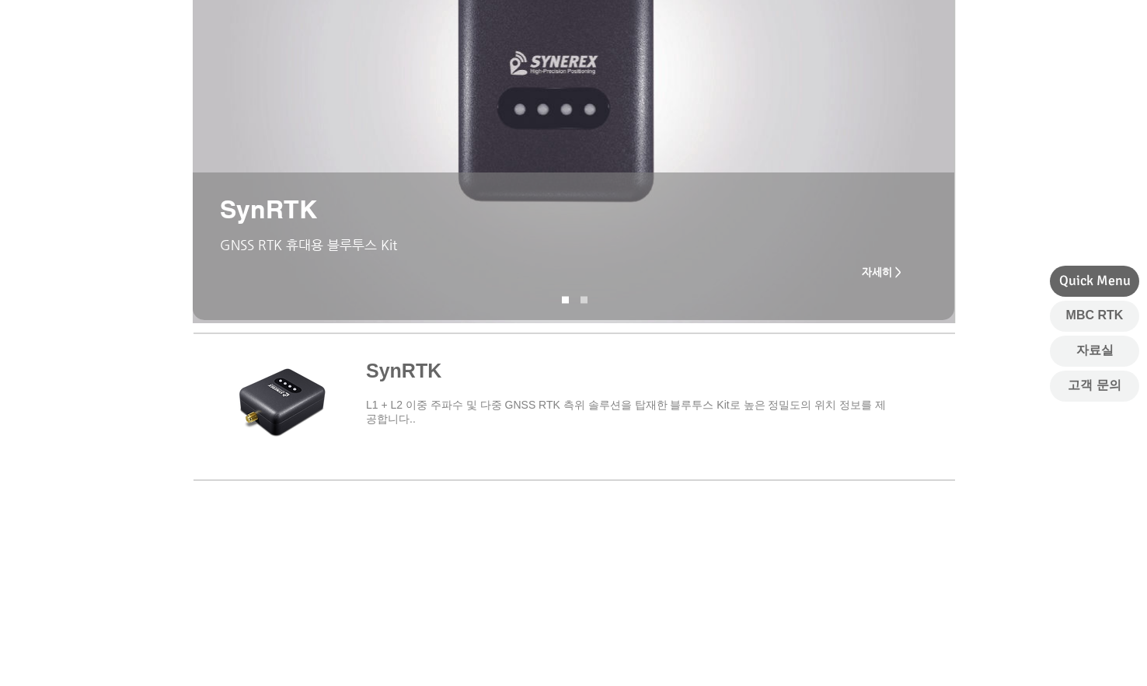
click at [426, 375] on span "main content" at bounding box center [574, 404] width 762 height 145
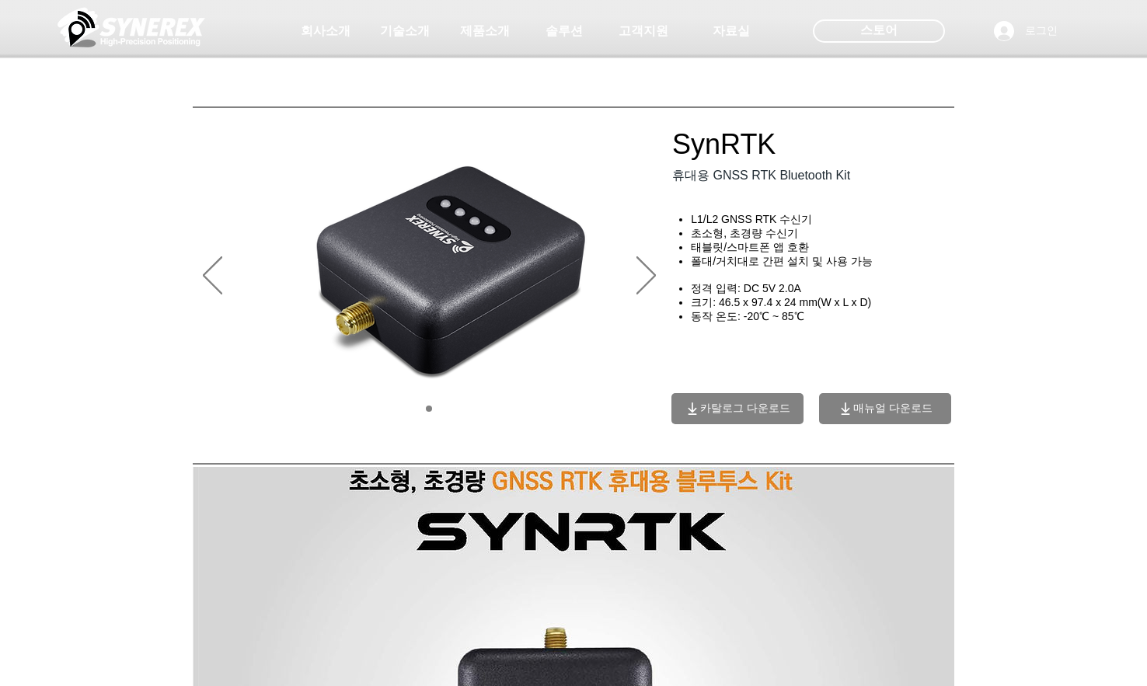
drag, startPoint x: 780, startPoint y: 162, endPoint x: 679, endPoint y: 157, distance: 100.4
click at [679, 157] on div at bounding box center [573, 115] width 1147 height 230
click at [954, 196] on div at bounding box center [573, 115] width 1147 height 230
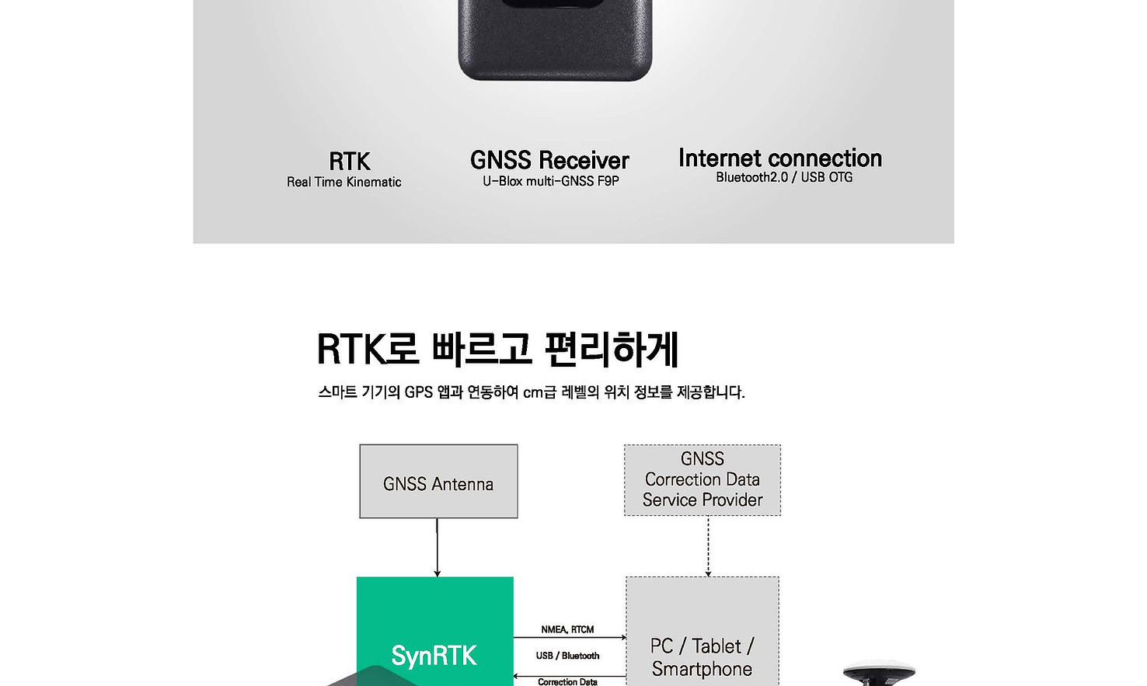
scroll to position [678, 0]
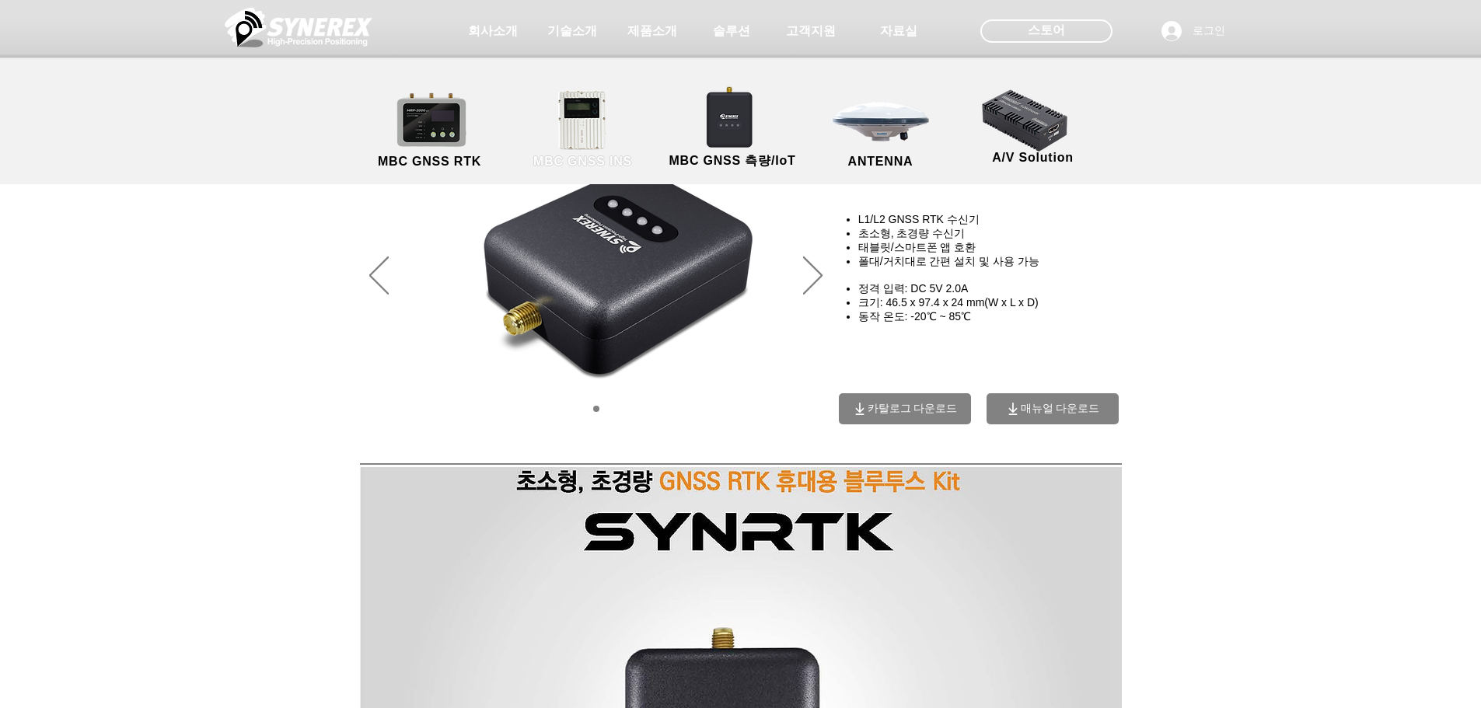
click at [581, 121] on link "MBC GNSS INS" at bounding box center [583, 130] width 140 height 82
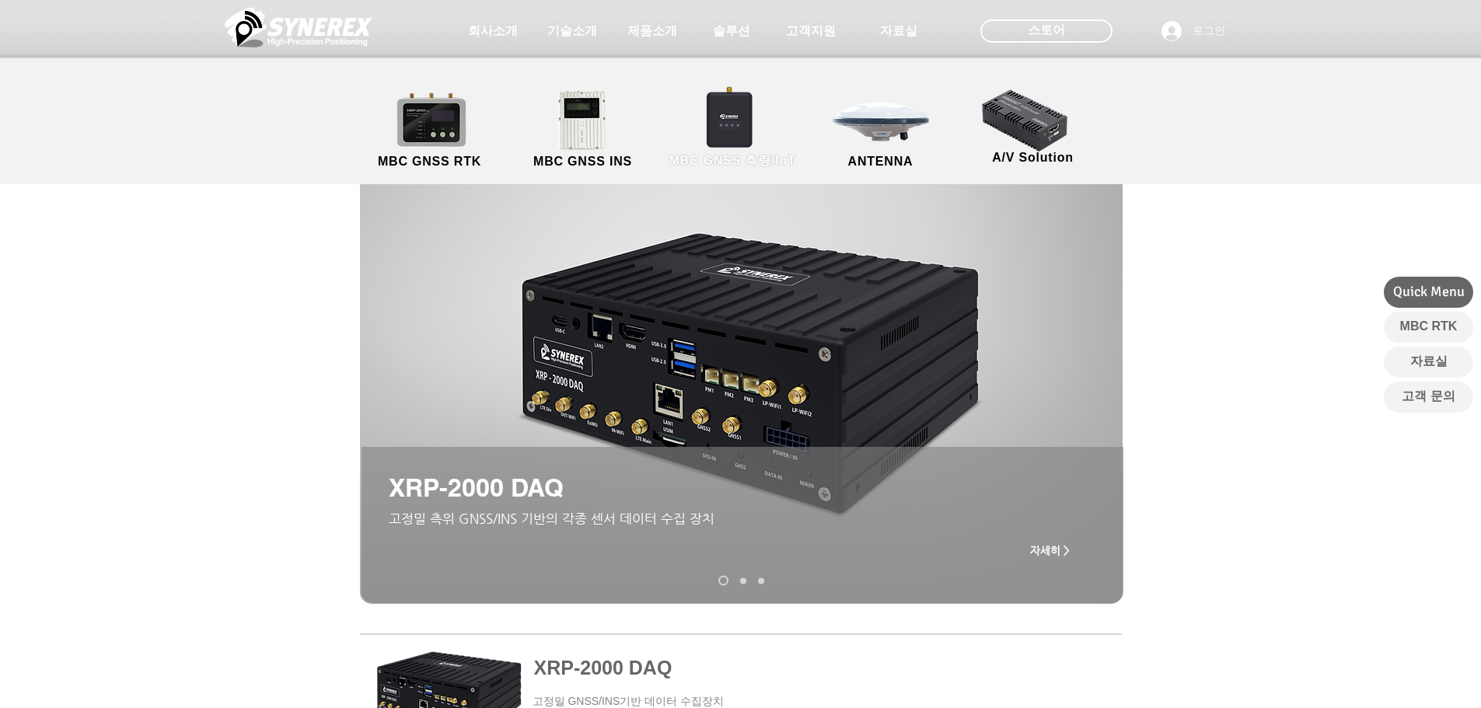
click at [742, 129] on link "MBC GNSS 측량/IoT" at bounding box center [733, 130] width 152 height 82
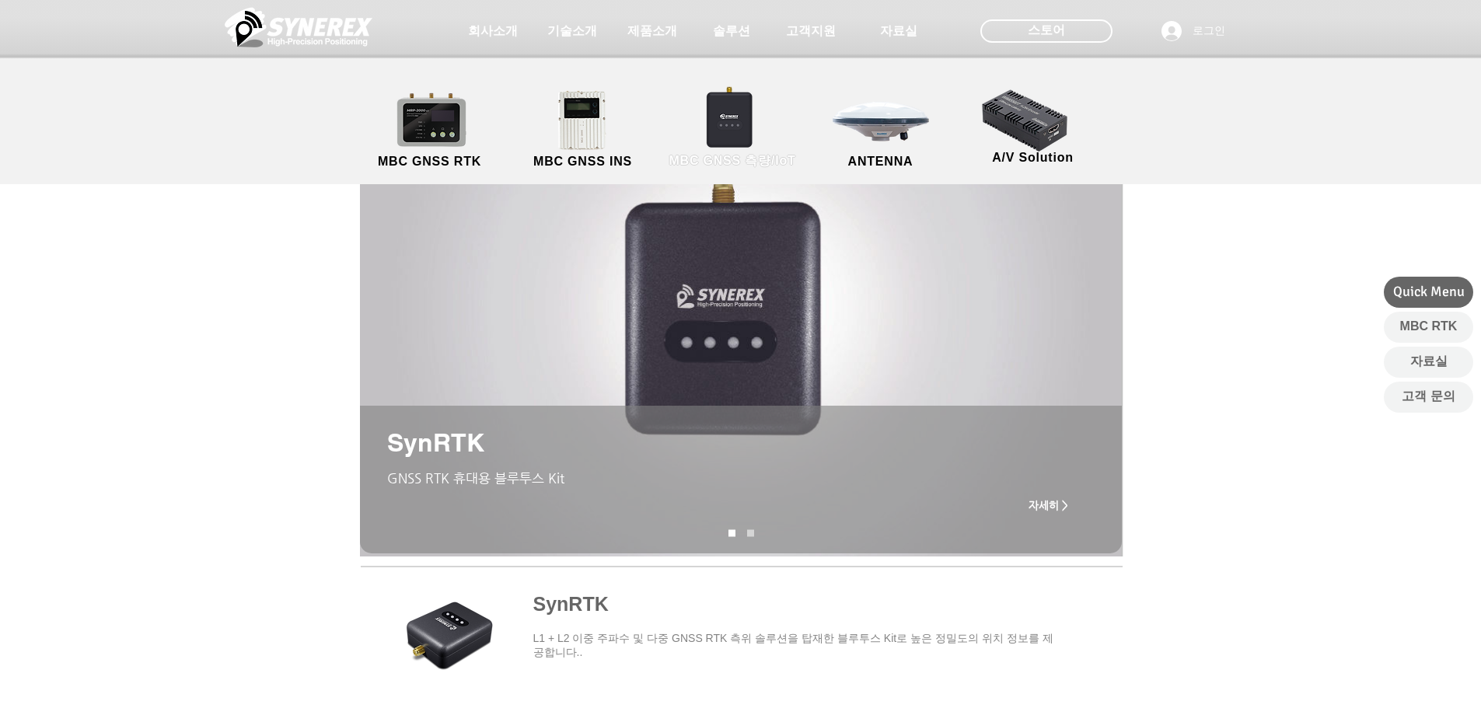
click at [725, 119] on link "MBC GNSS 측량/IoT" at bounding box center [733, 130] width 152 height 82
click at [739, 333] on img "슬라이드쇼" at bounding box center [741, 307] width 763 height 500
click at [1060, 507] on span "자세히 >" at bounding box center [1049, 505] width 40 height 12
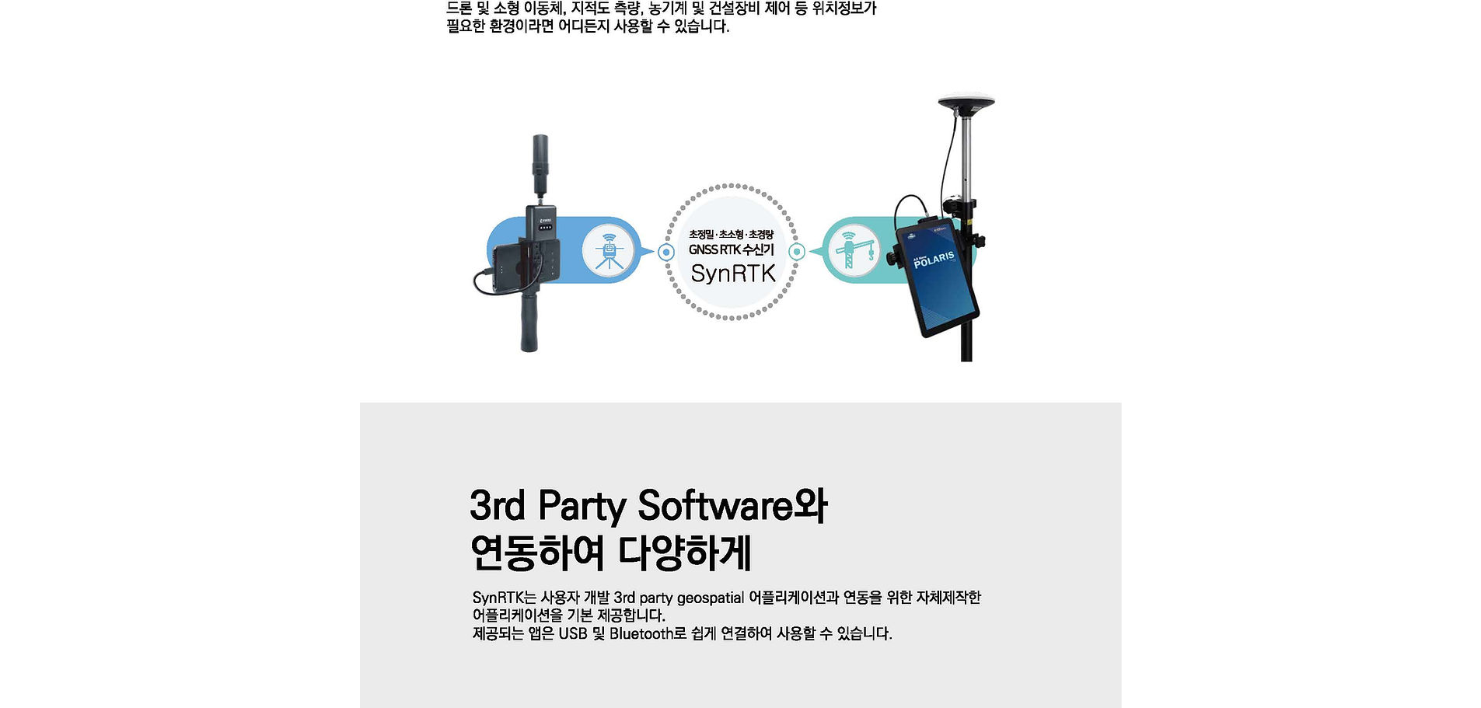
scroll to position [1944, 0]
